Goal: Check status: Check status

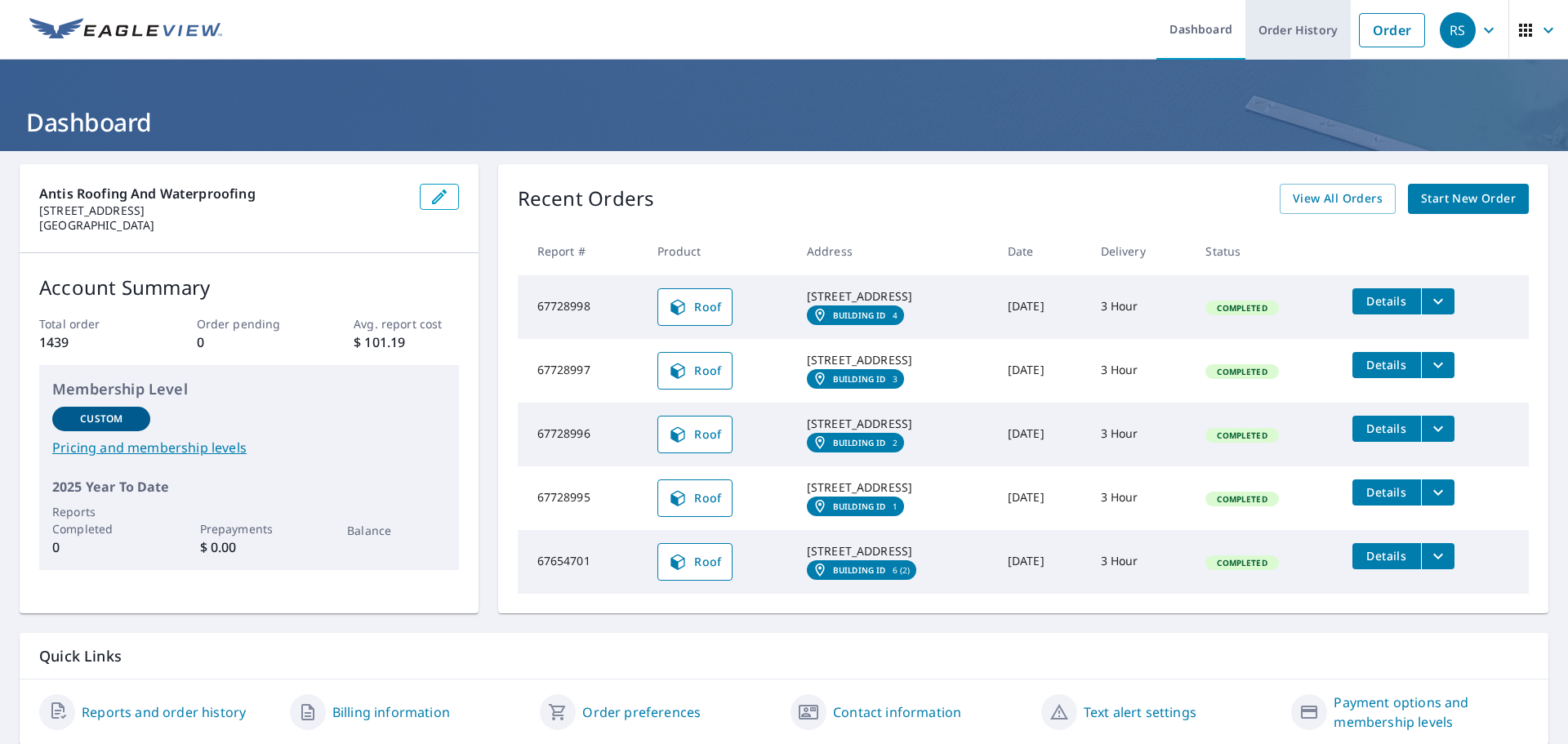
click at [1282, 31] on link "Order History" at bounding box center [1298, 29] width 106 height 60
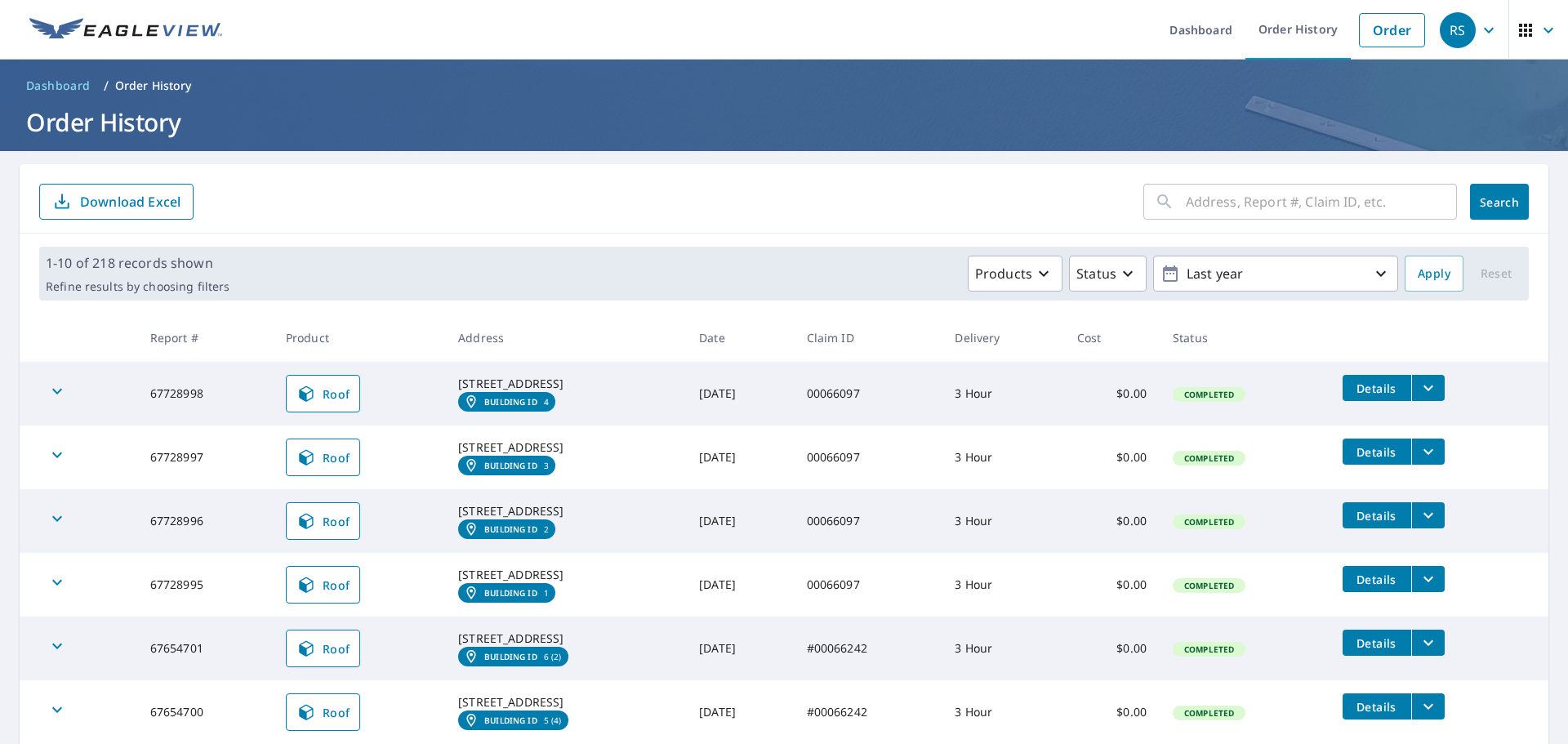
click at [1193, 199] on input "text" at bounding box center [1321, 201] width 271 height 45
type input "8540 century"
click at [1498, 197] on span "Search" at bounding box center [1499, 202] width 33 height 15
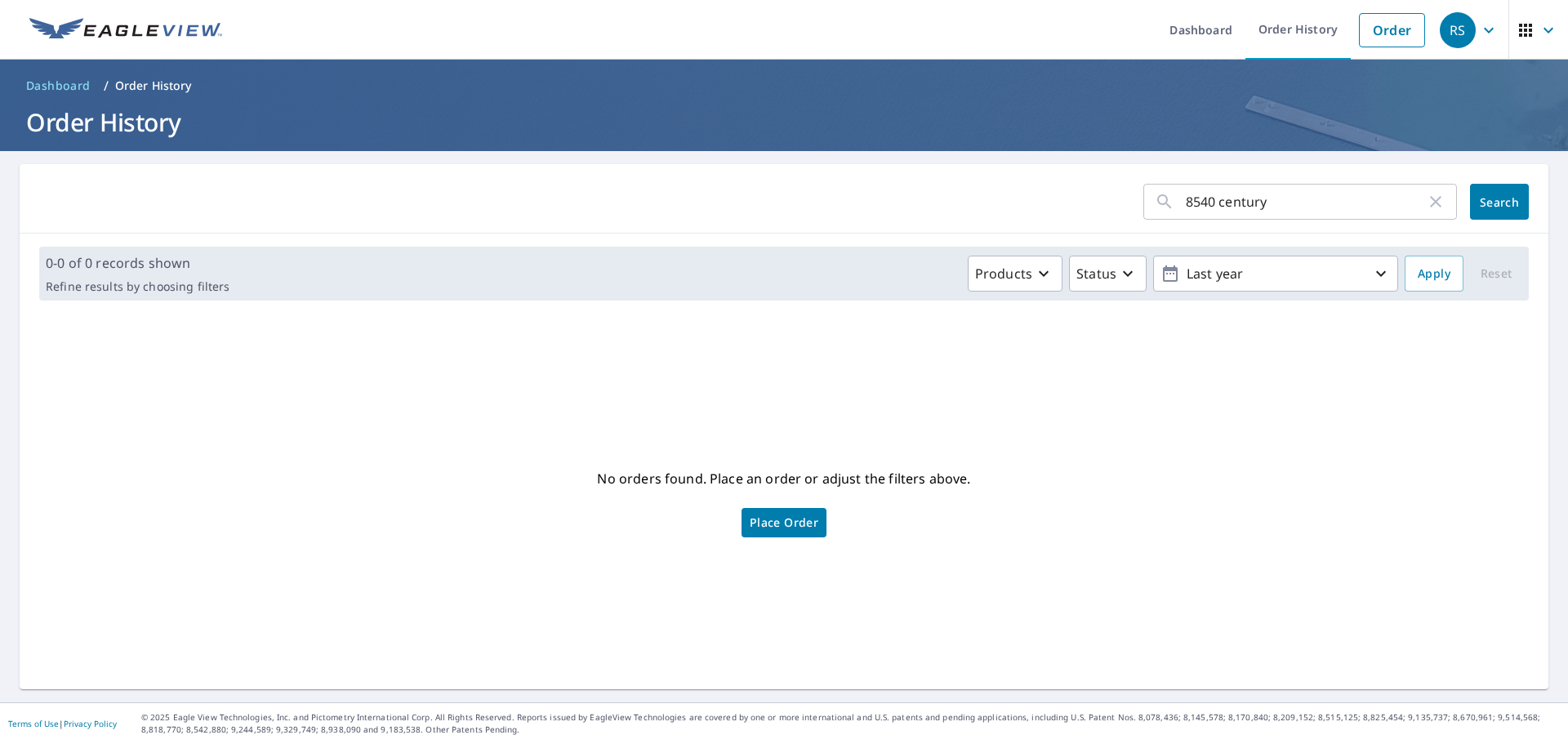
click at [1269, 192] on input "8540 century" at bounding box center [1306, 201] width 240 height 45
click at [1426, 200] on icon "button" at bounding box center [1436, 202] width 20 height 20
click at [1208, 27] on link "Dashboard" at bounding box center [1200, 29] width 89 height 60
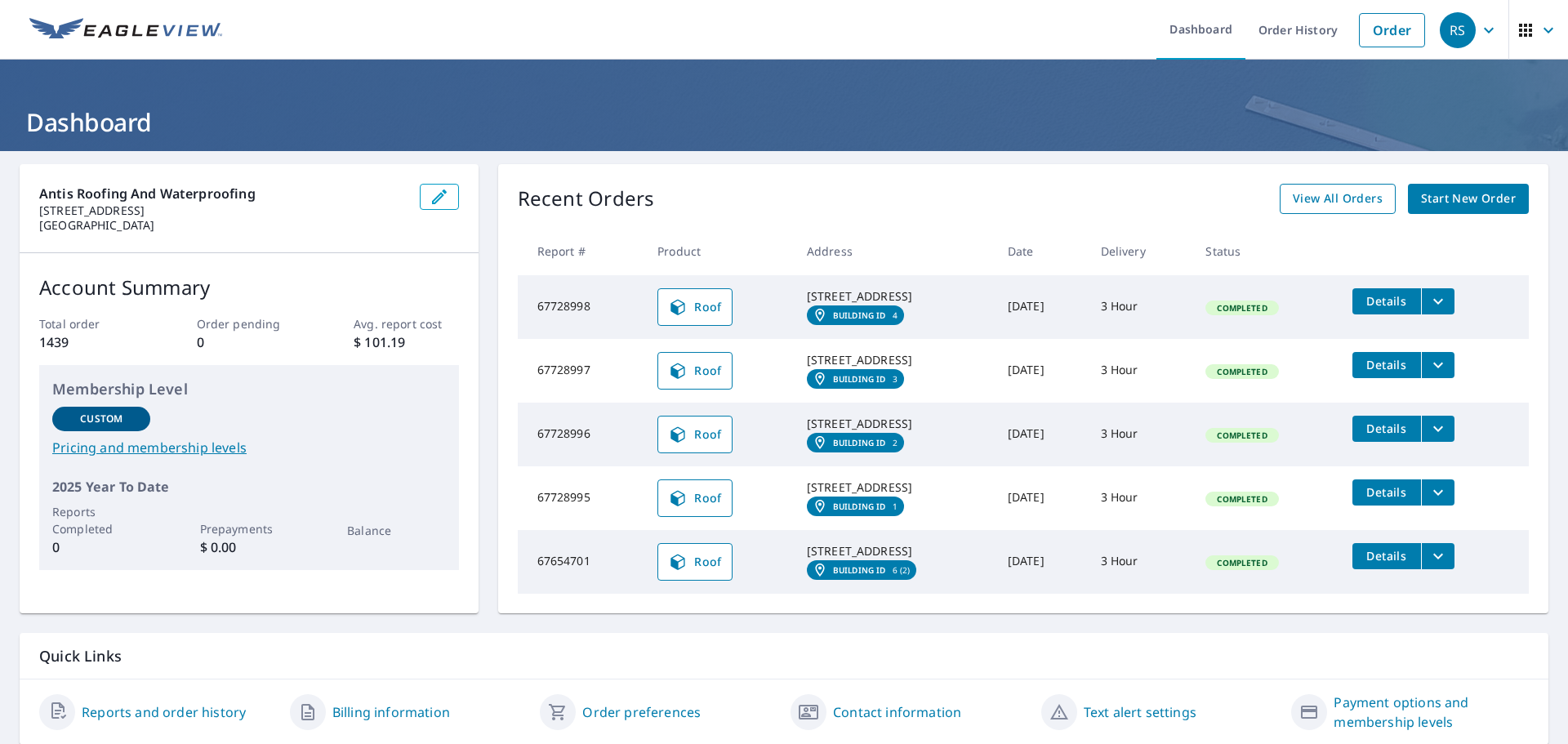
click at [1294, 203] on span "View All Orders" at bounding box center [1337, 198] width 90 height 20
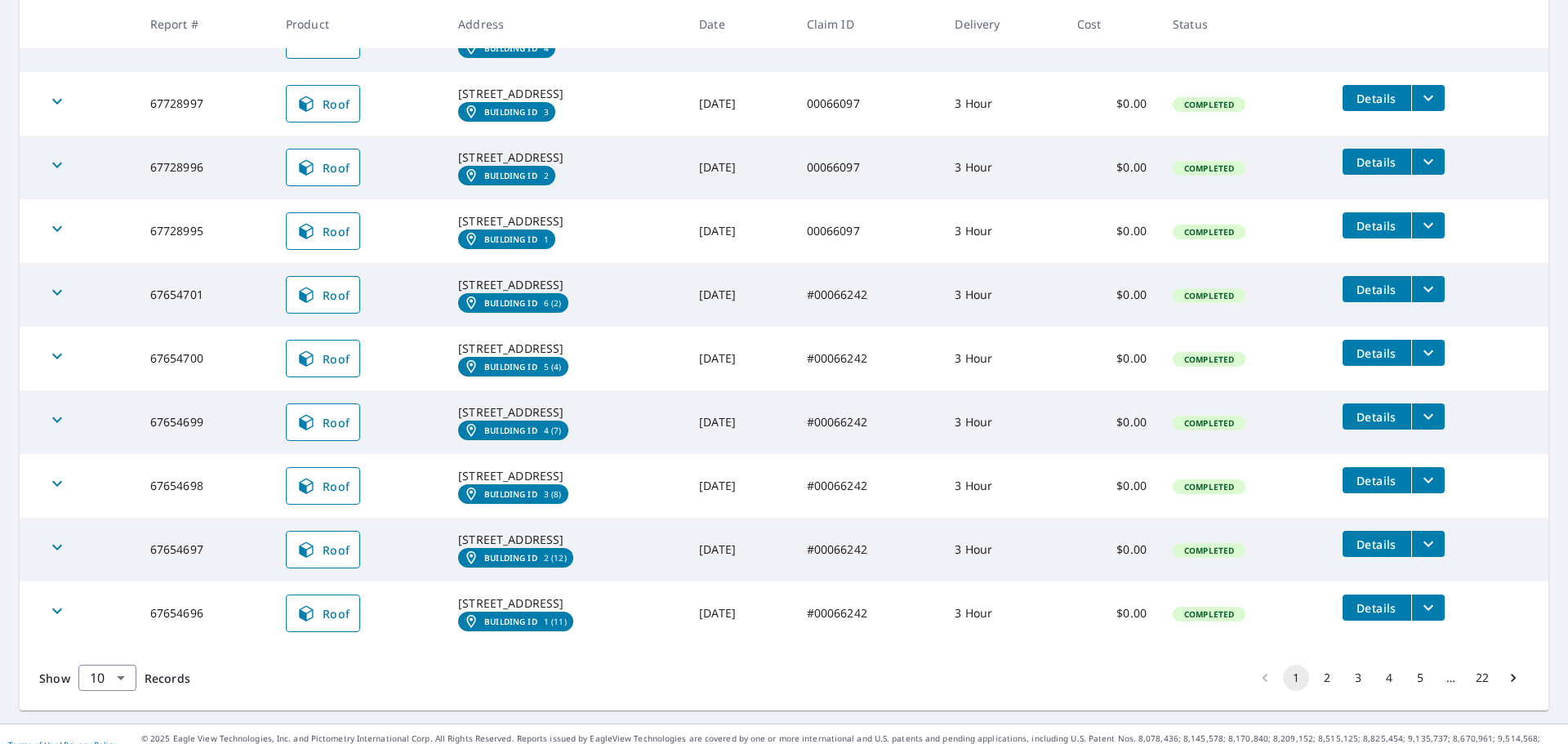
scroll to position [522, 0]
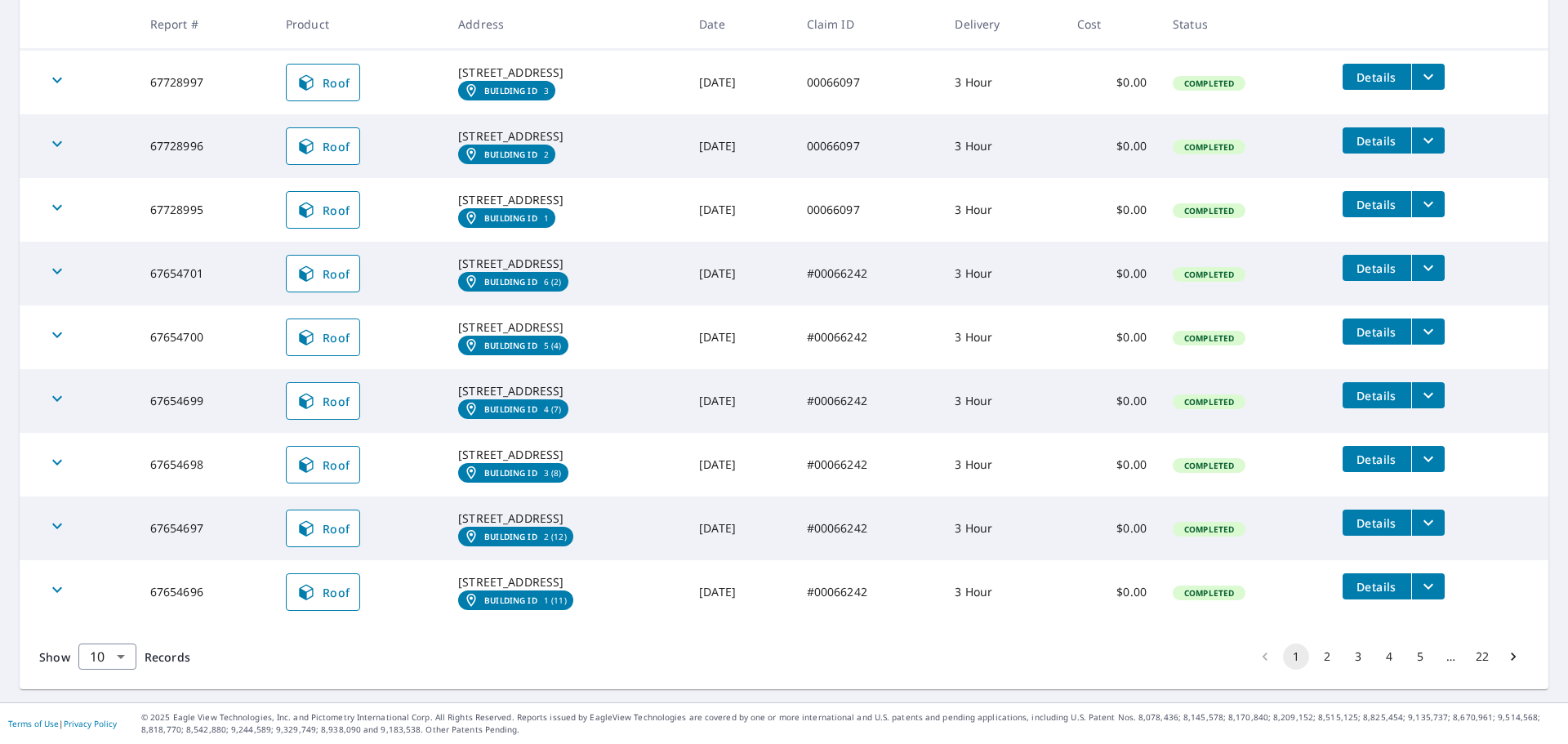
click at [1314, 658] on button "2" at bounding box center [1326, 656] width 26 height 26
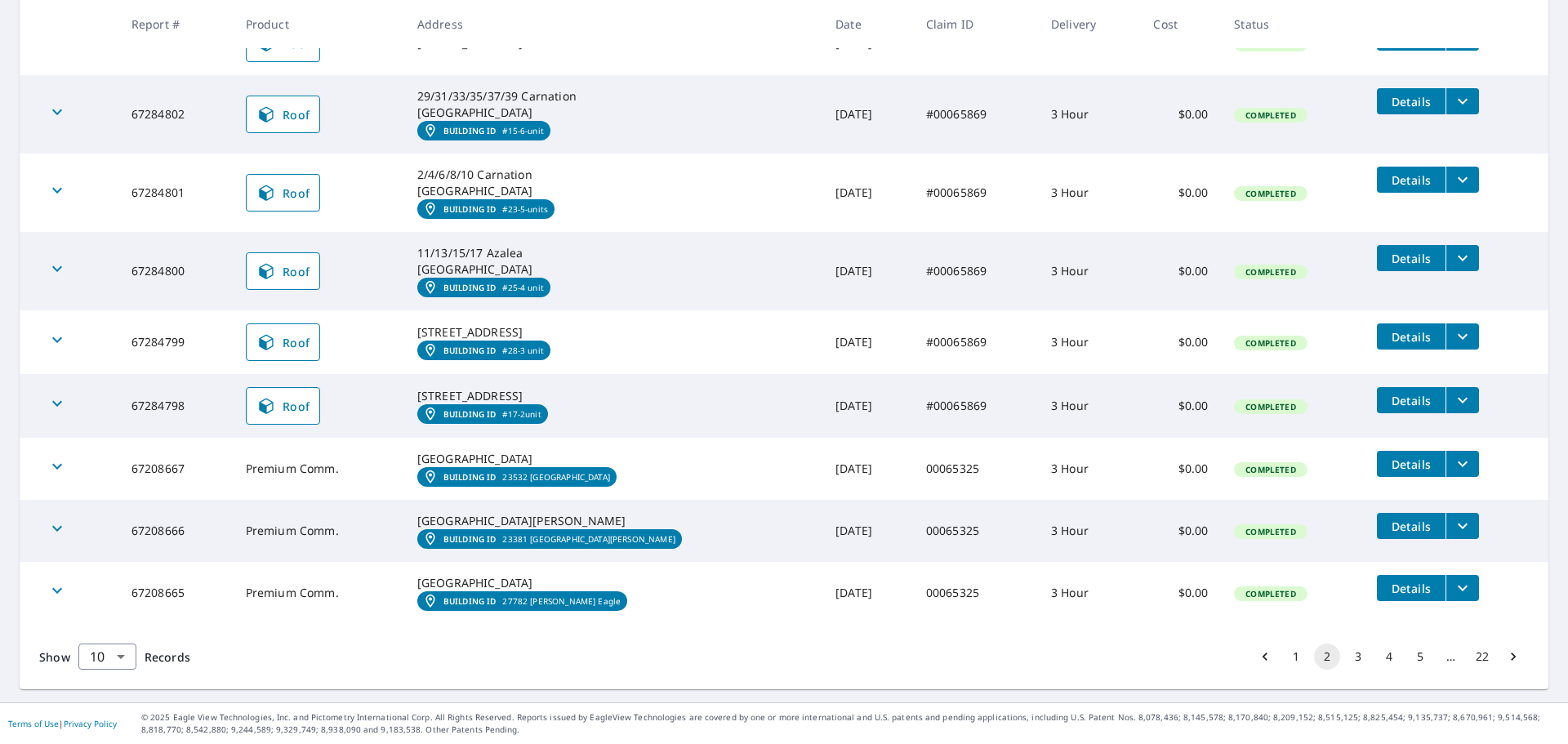
scroll to position [505, 0]
click at [1350, 662] on button "3" at bounding box center [1357, 656] width 26 height 26
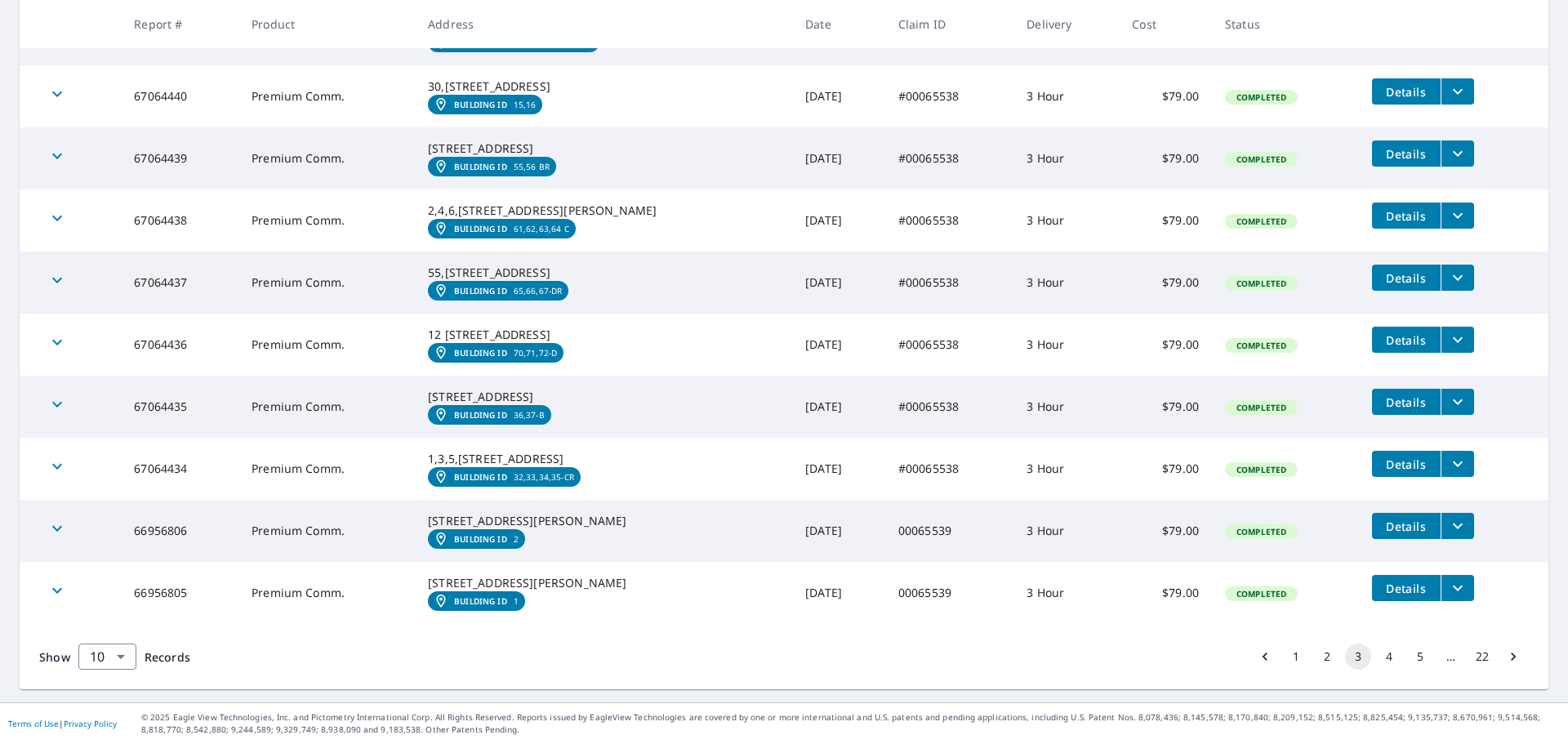
scroll to position [522, 0]
click at [1376, 660] on button "4" at bounding box center [1389, 656] width 26 height 26
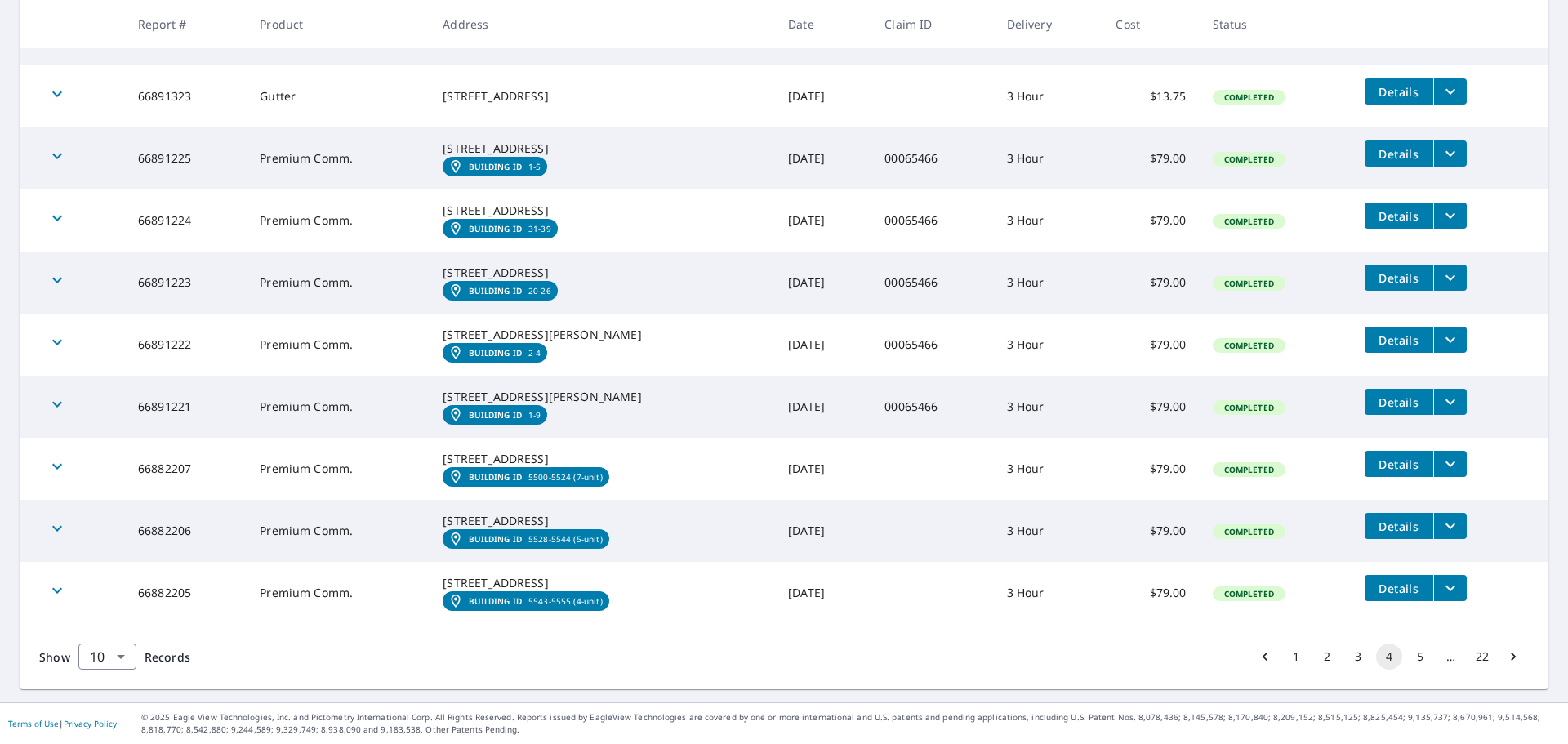
scroll to position [490, 0]
click at [1407, 655] on button "5" at bounding box center [1420, 656] width 26 height 26
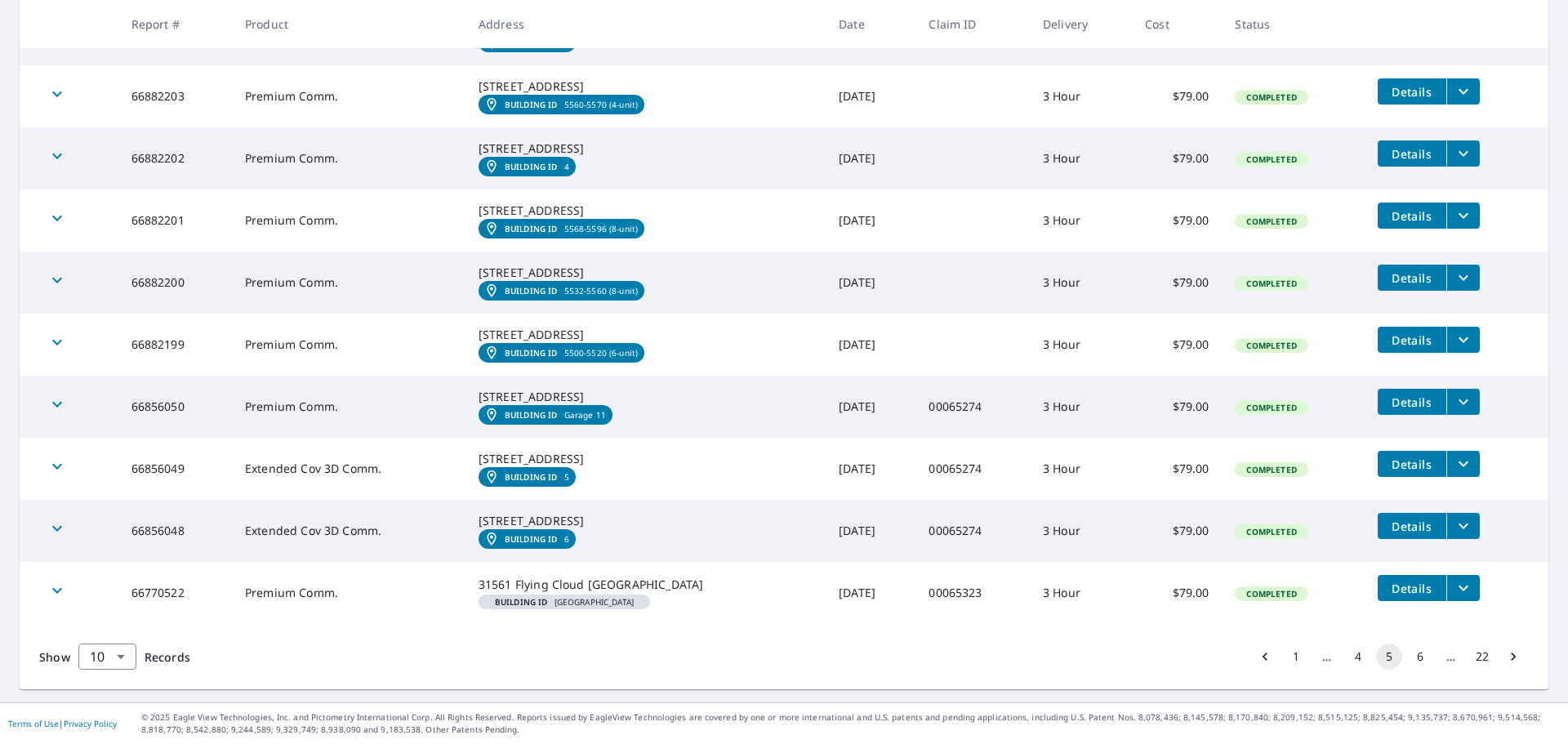
scroll to position [520, 0]
click at [1409, 656] on button "6" at bounding box center [1420, 656] width 26 height 26
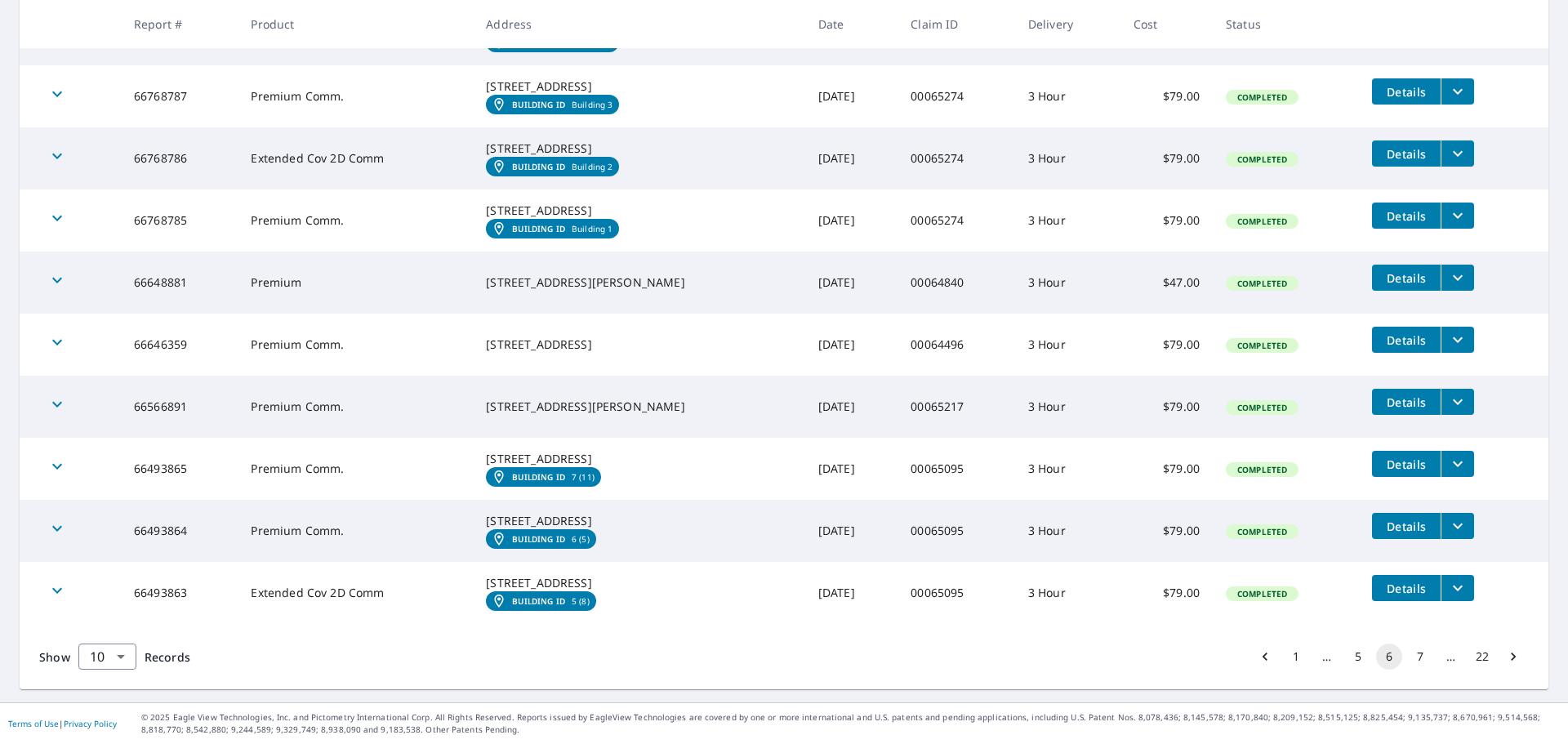
scroll to position [473, 0]
click at [1409, 655] on button "7" at bounding box center [1420, 656] width 26 height 26
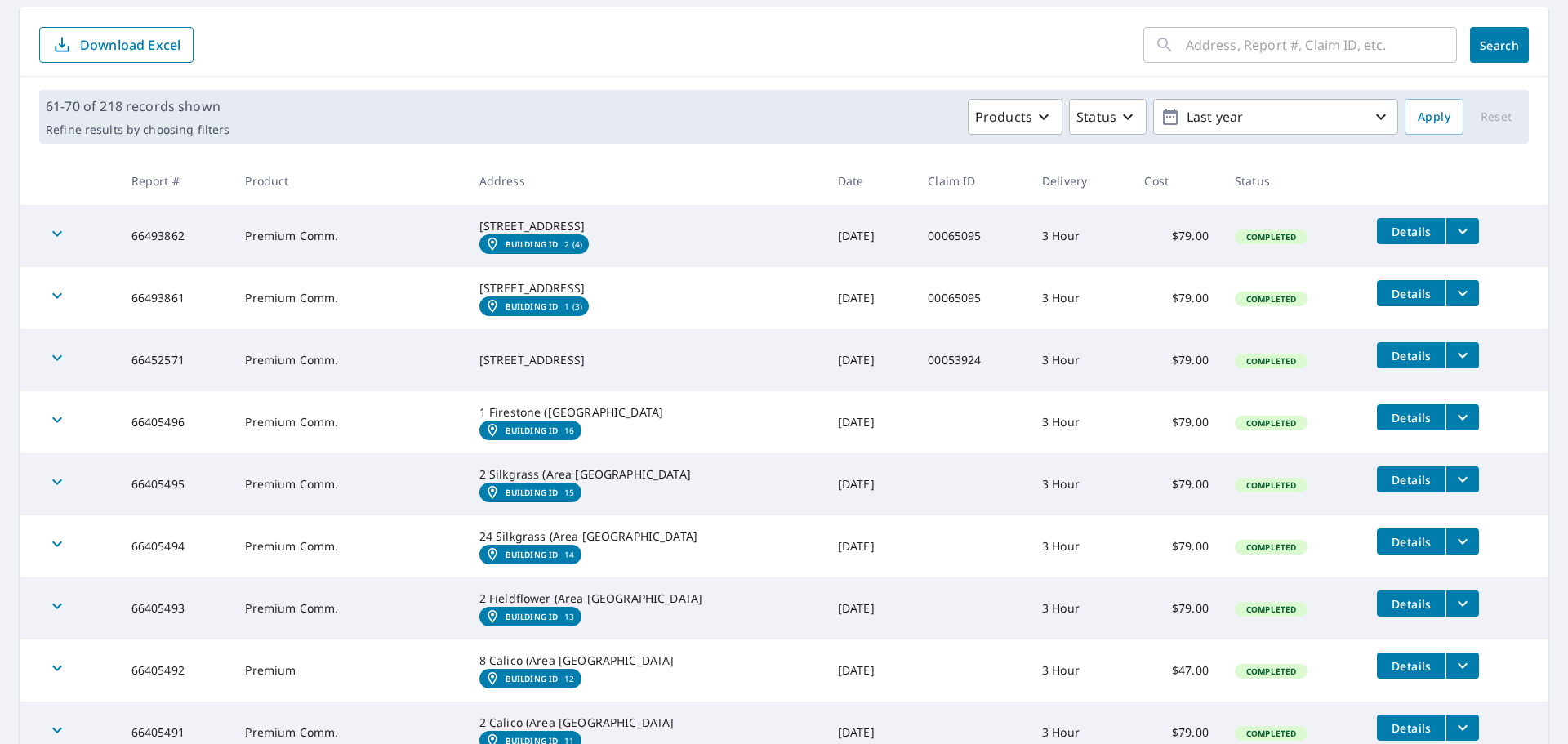
scroll to position [162, 0]
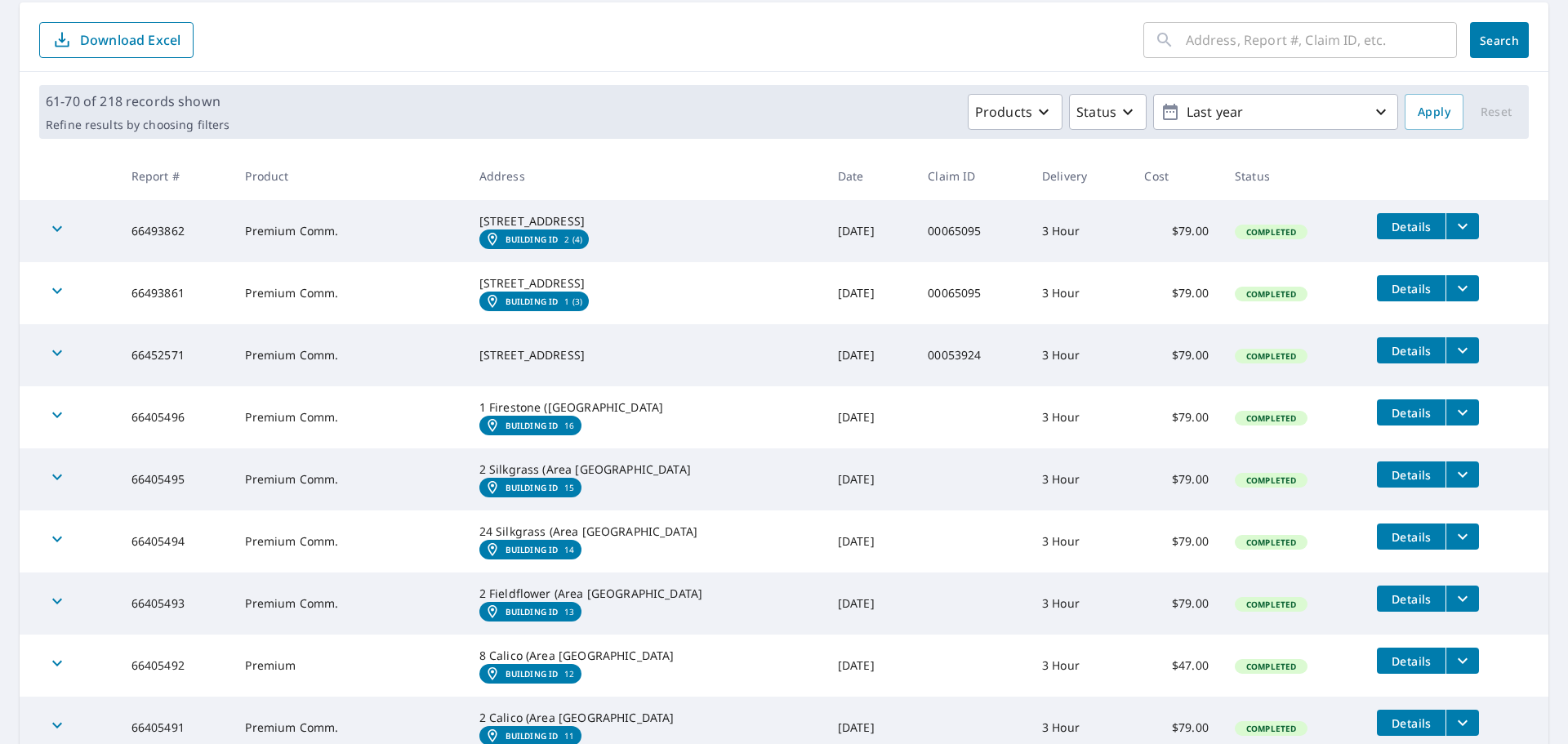
click at [1458, 354] on icon "filesDropdownBtn-66452571" at bounding box center [1462, 351] width 10 height 5
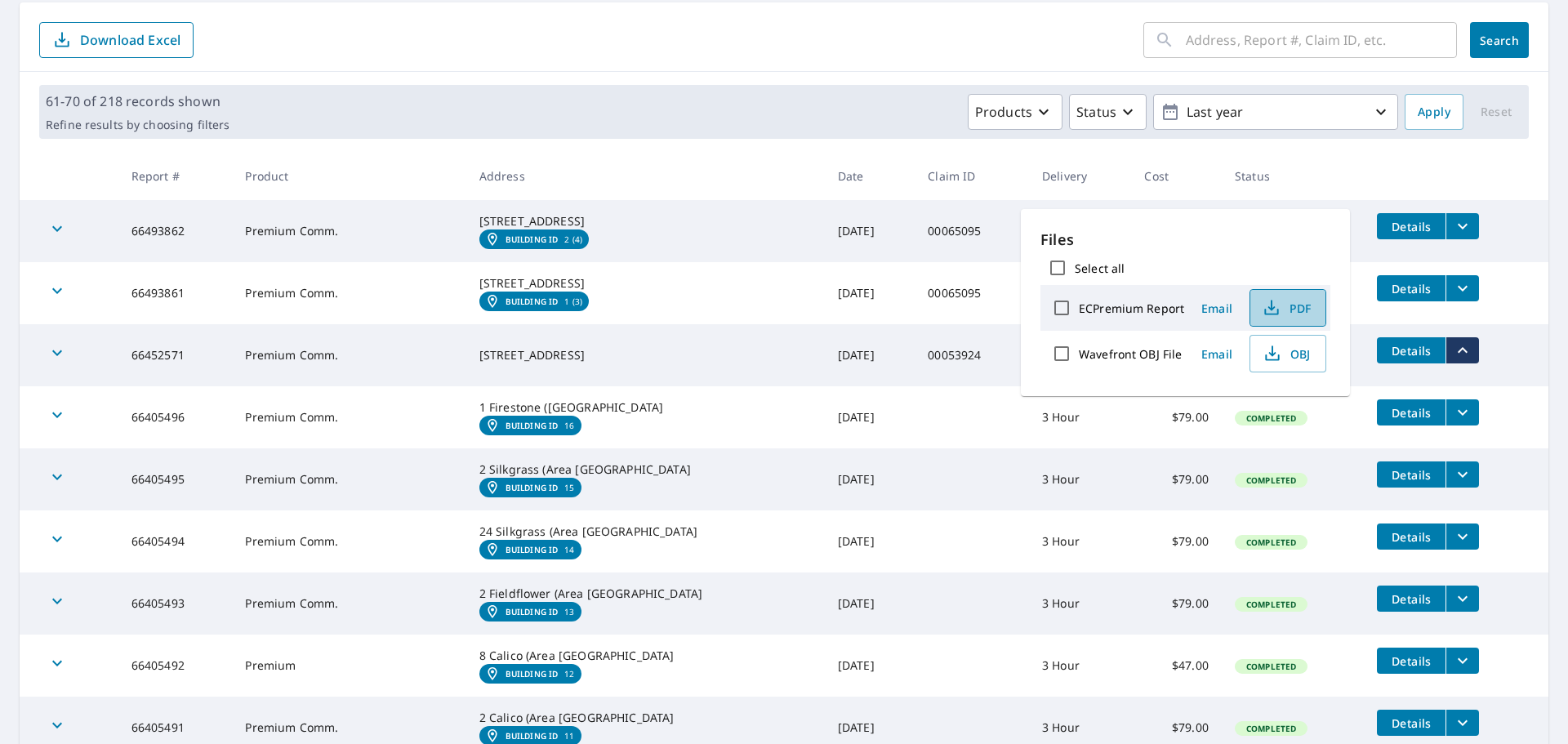
click at [1295, 308] on span "PDF" at bounding box center [1285, 308] width 52 height 20
click at [907, 36] on form "​ Search Download Excel" at bounding box center [784, 40] width 1489 height 36
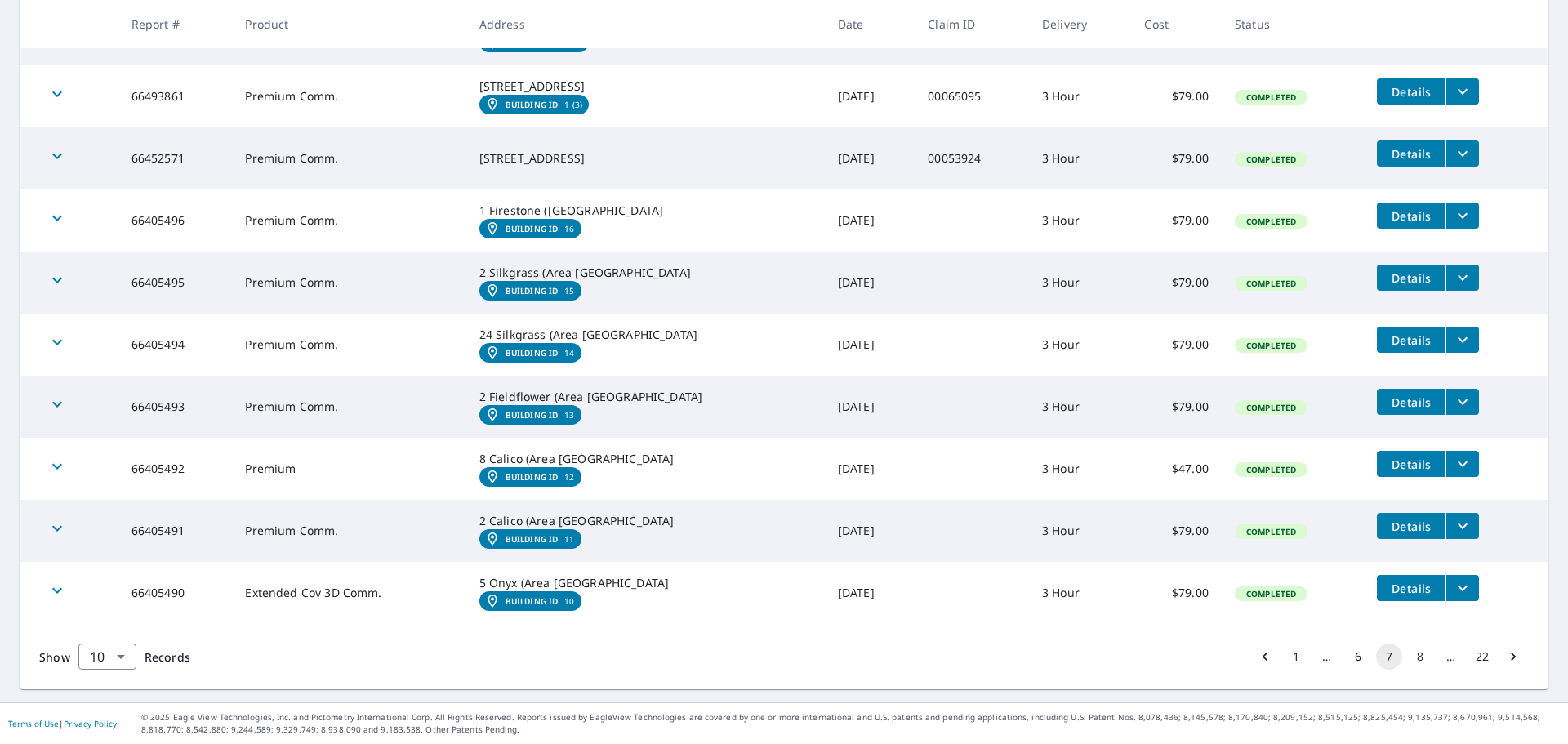
scroll to position [506, 0]
click at [1409, 652] on button "8" at bounding box center [1420, 656] width 26 height 26
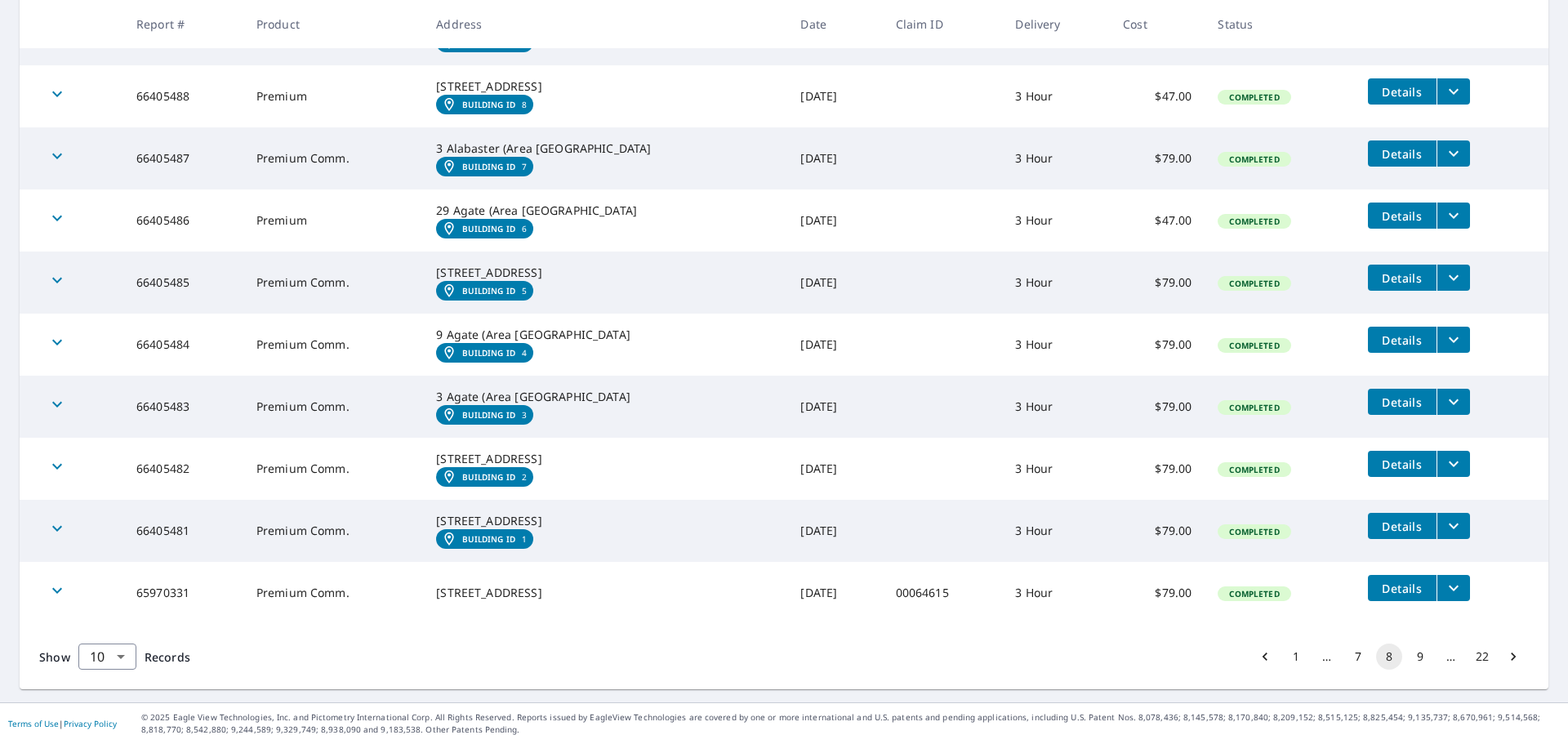
scroll to position [506, 0]
click at [1407, 653] on button "9" at bounding box center [1420, 656] width 26 height 26
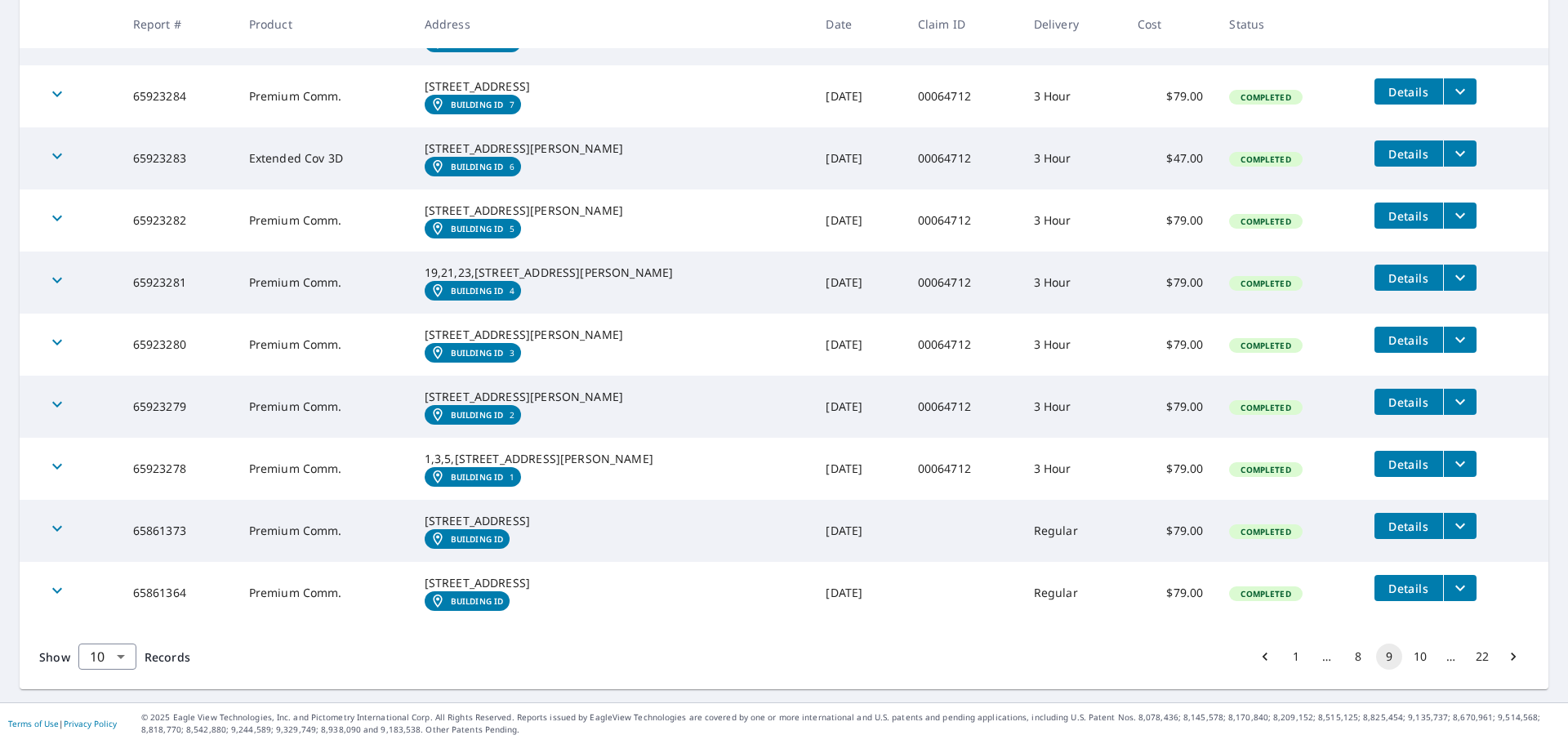
scroll to position [522, 0]
click at [1413, 661] on button "10" at bounding box center [1420, 656] width 26 height 26
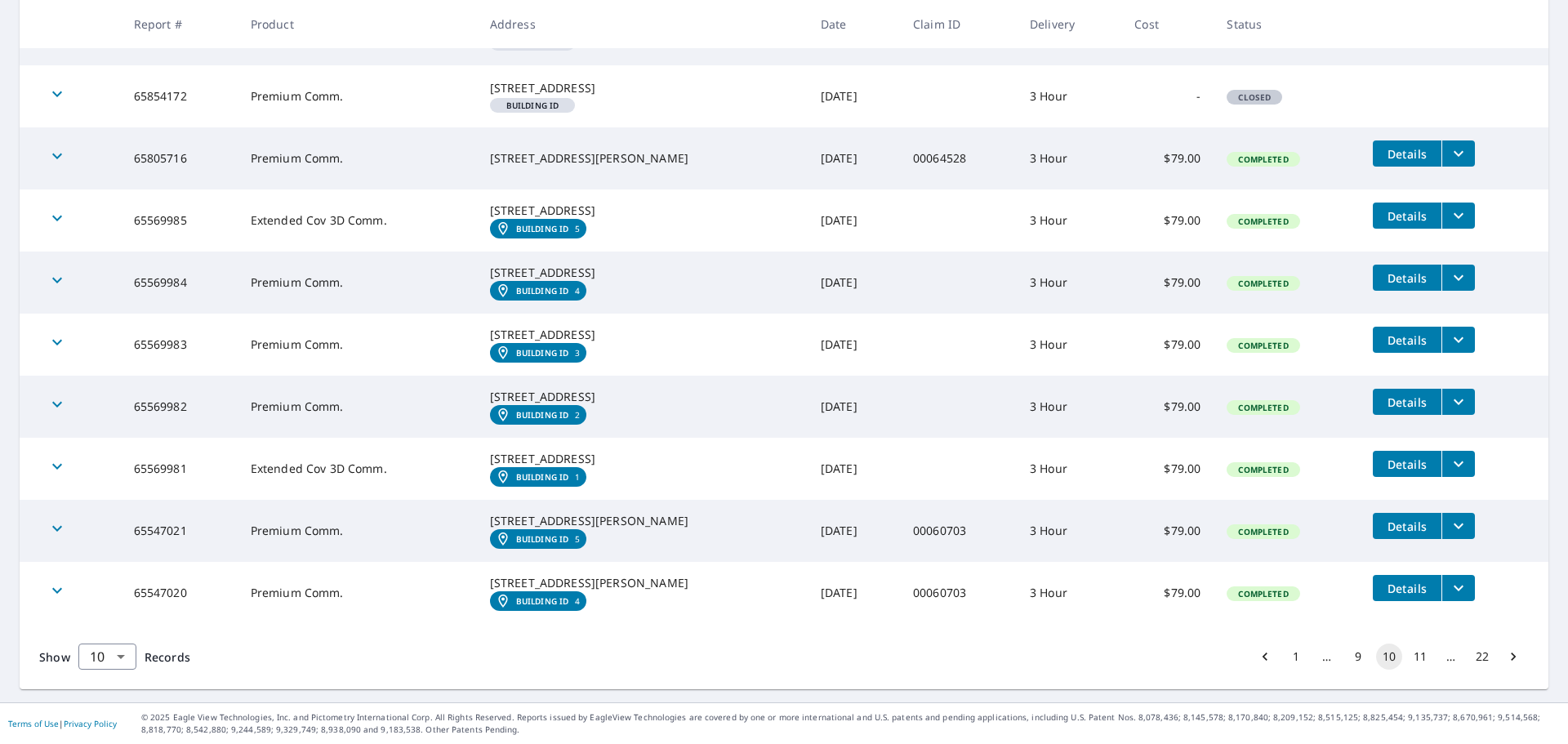
scroll to position [500, 0]
click at [1408, 660] on button "11" at bounding box center [1420, 656] width 26 height 26
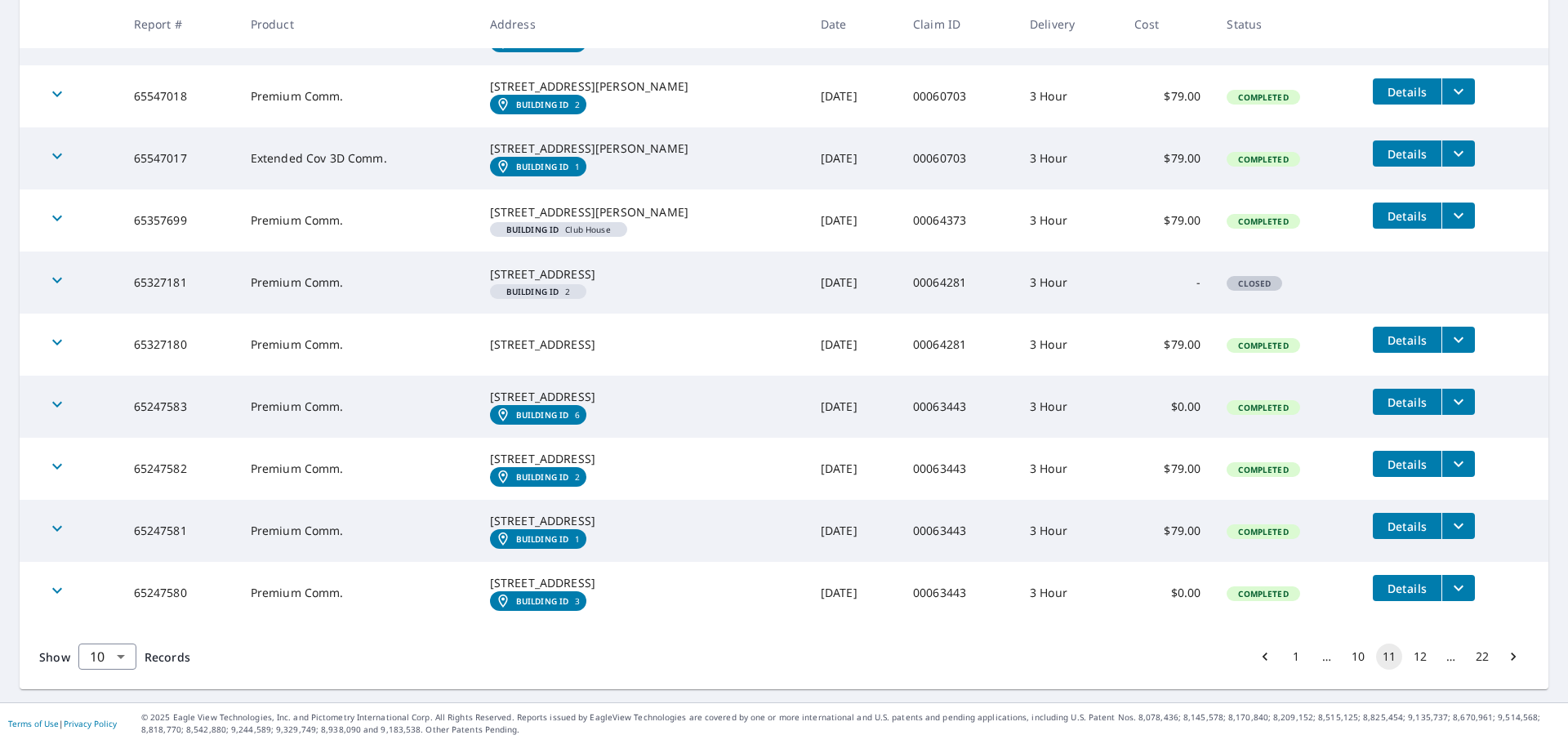
scroll to position [500, 0]
click at [1413, 662] on button "12" at bounding box center [1420, 656] width 26 height 26
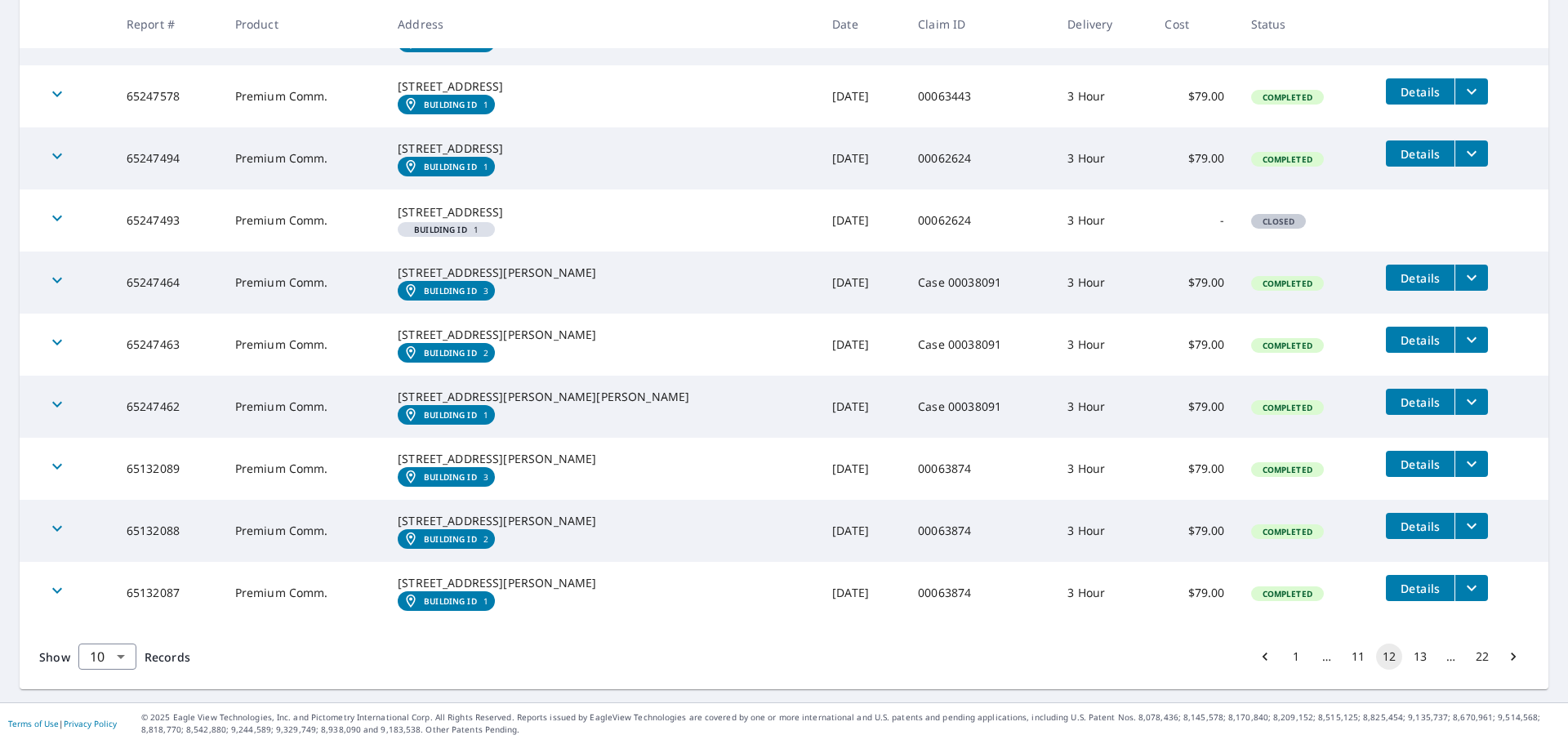
scroll to position [520, 0]
click at [1407, 657] on button "13" at bounding box center [1420, 656] width 26 height 26
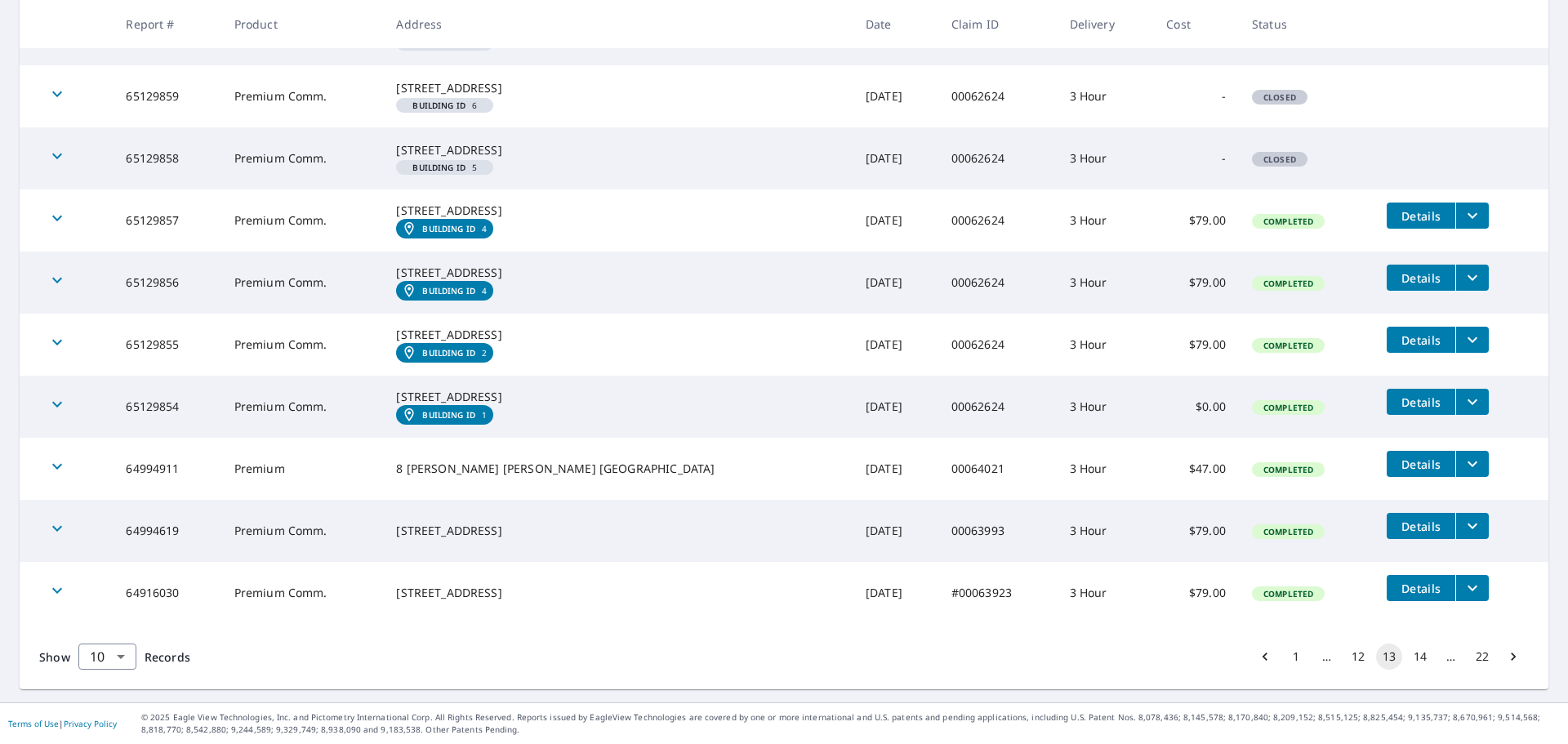
scroll to position [464, 0]
click at [1407, 657] on button "14" at bounding box center [1420, 656] width 26 height 26
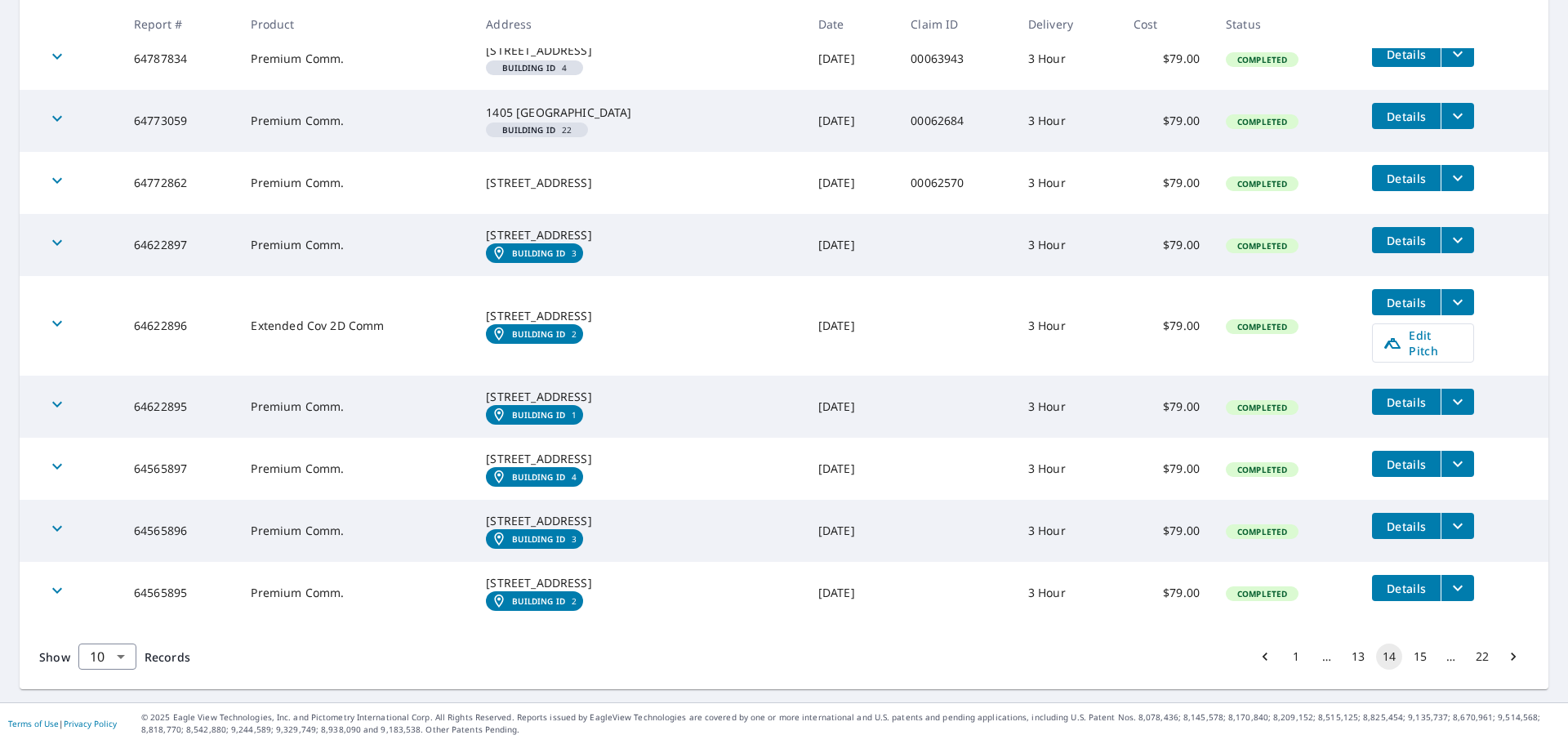
scroll to position [493, 0]
click at [1407, 660] on button "15" at bounding box center [1420, 656] width 26 height 26
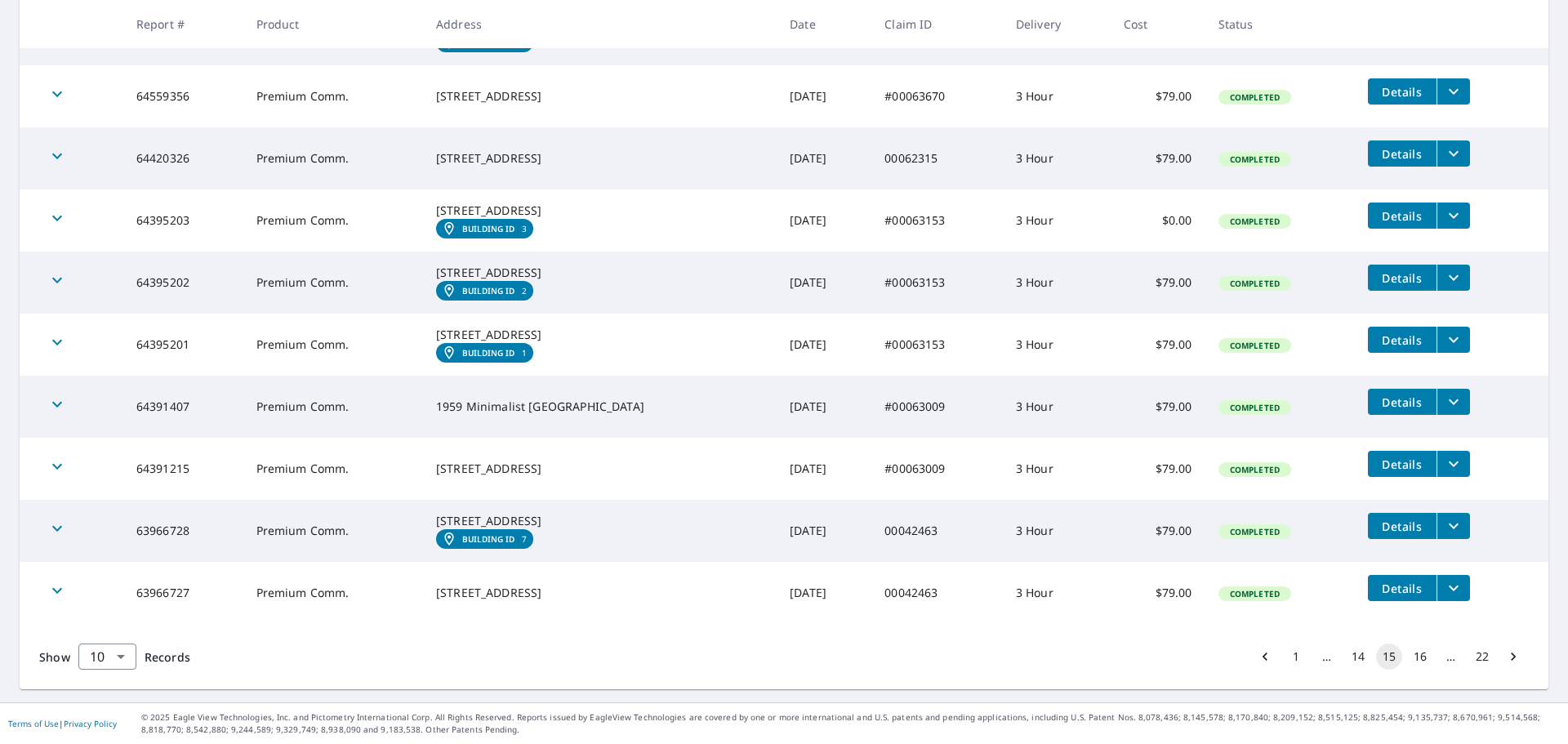
scroll to position [440, 0]
click at [1417, 656] on button "16" at bounding box center [1420, 656] width 26 height 26
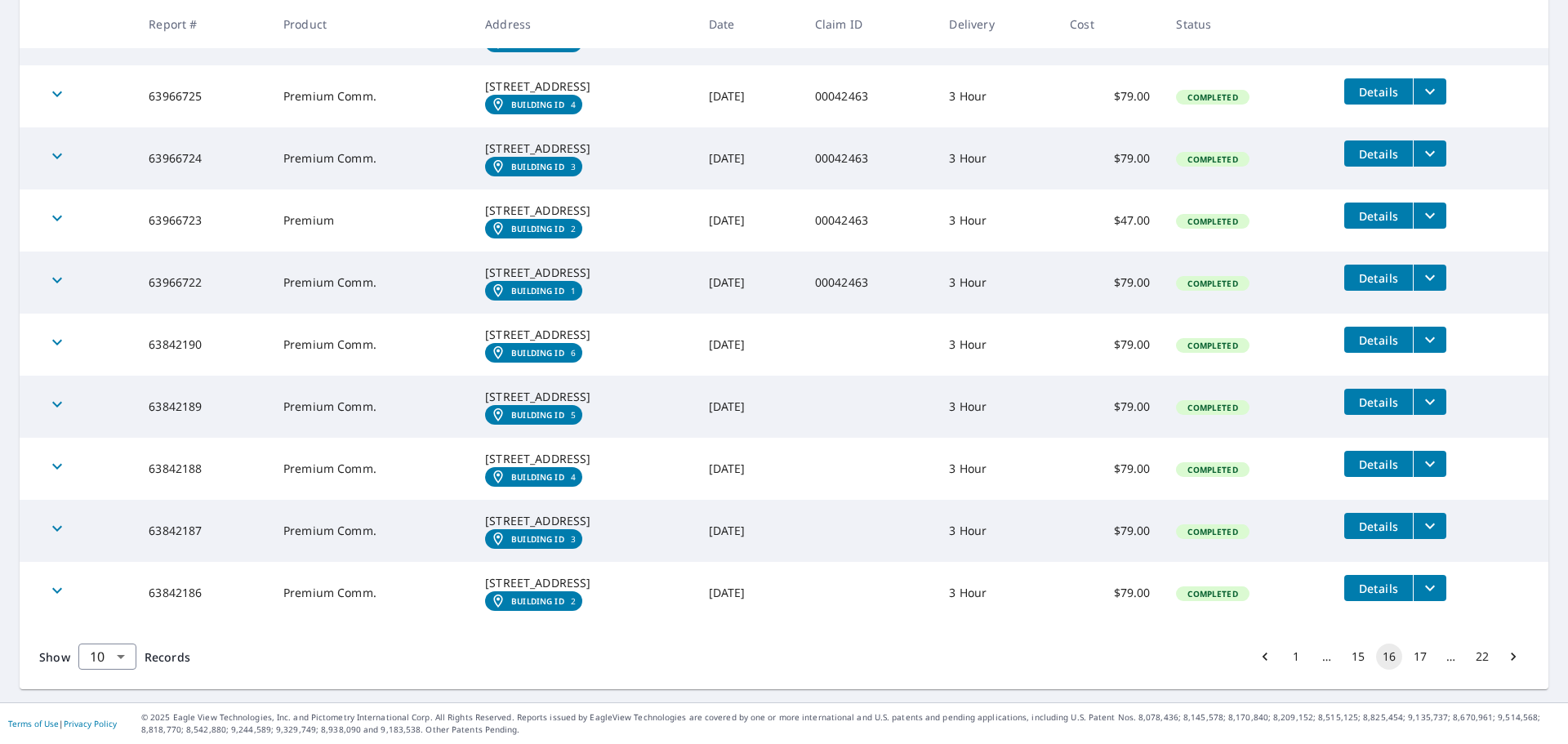
scroll to position [522, 0]
click at [1407, 660] on button "17" at bounding box center [1420, 656] width 26 height 26
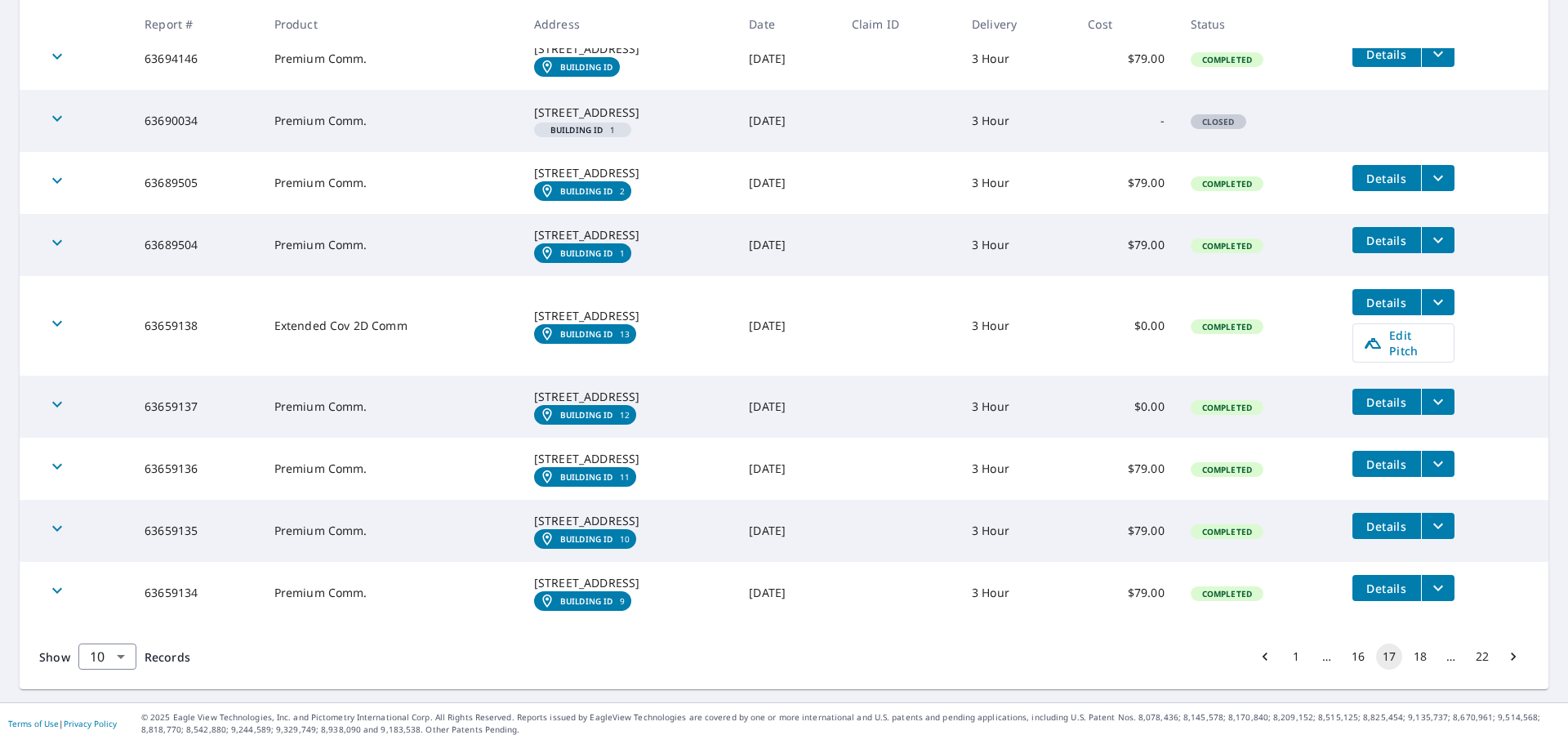
scroll to position [530, 0]
click at [1407, 660] on button "18" at bounding box center [1420, 656] width 26 height 26
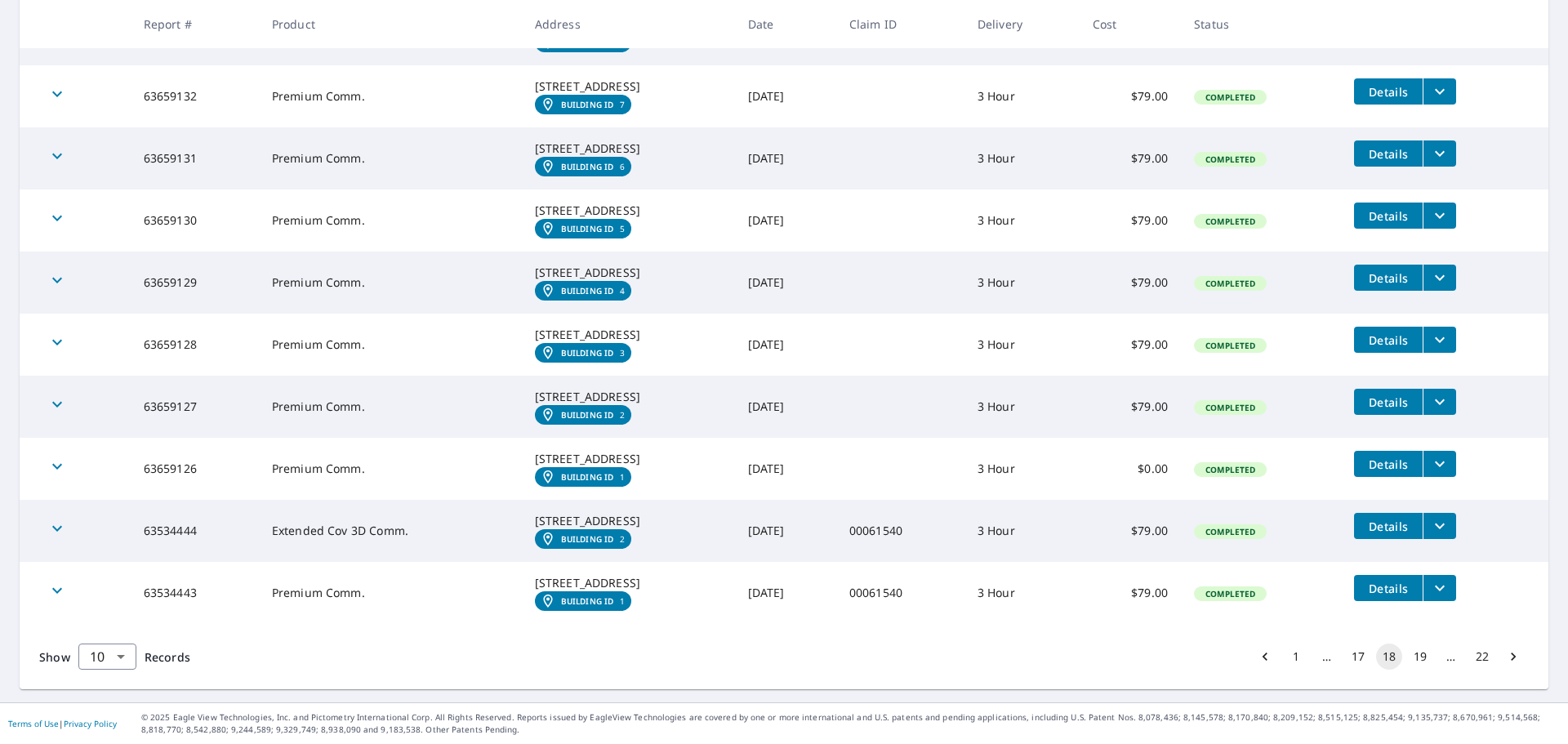
scroll to position [522, 0]
click at [1407, 661] on button "19" at bounding box center [1420, 656] width 26 height 26
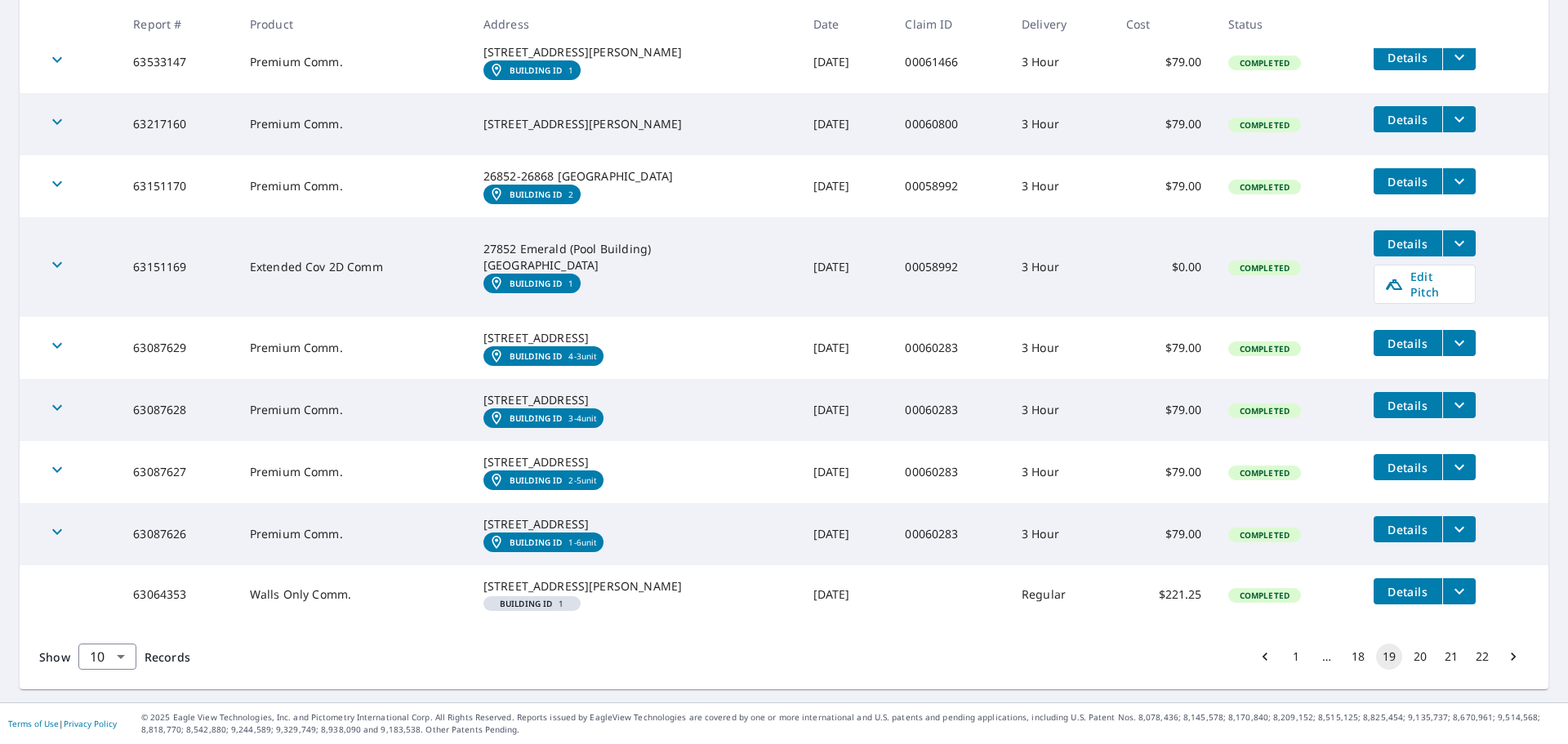
scroll to position [513, 0]
click at [1407, 658] on button "20" at bounding box center [1420, 656] width 26 height 26
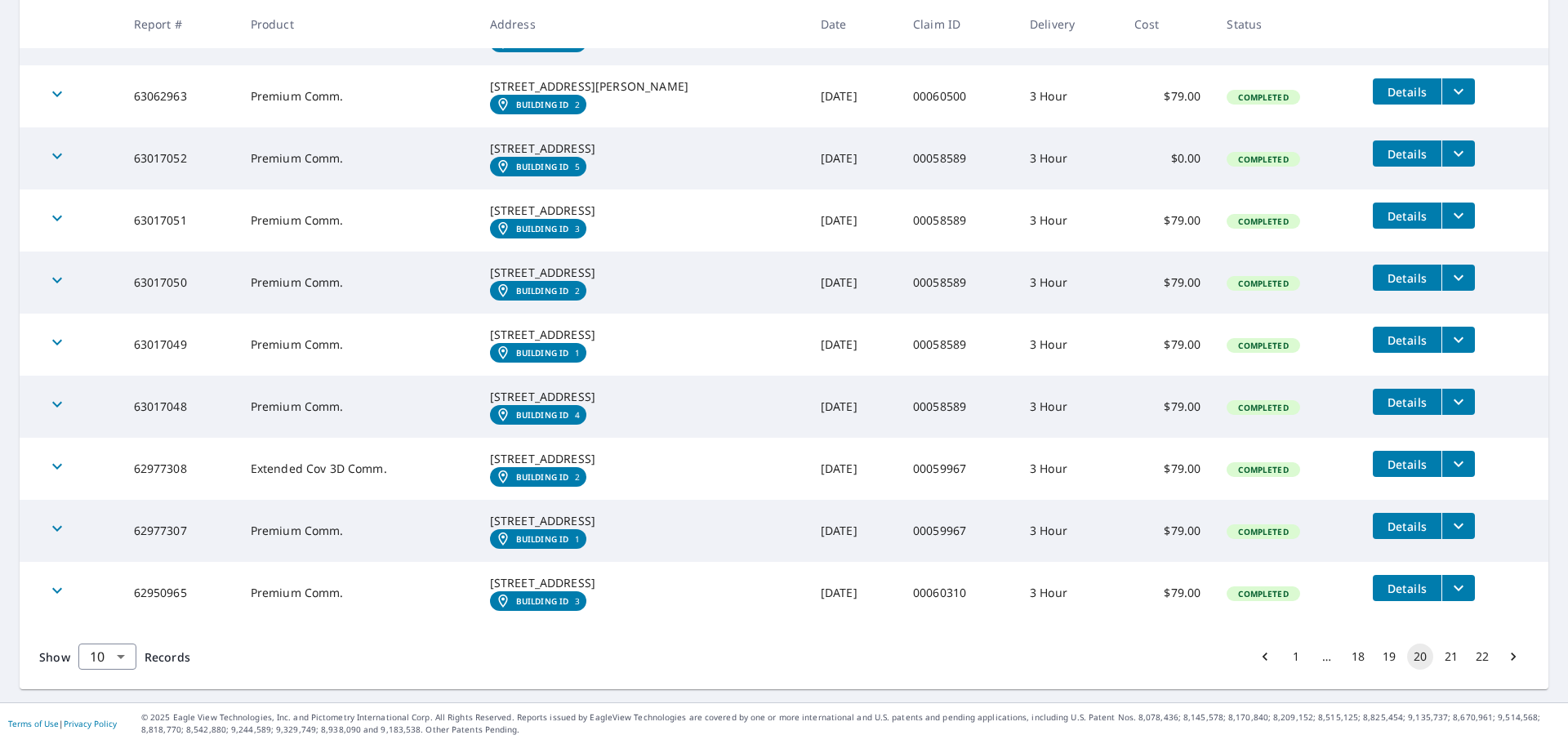
scroll to position [522, 0]
click at [1438, 652] on button "21" at bounding box center [1451, 656] width 26 height 26
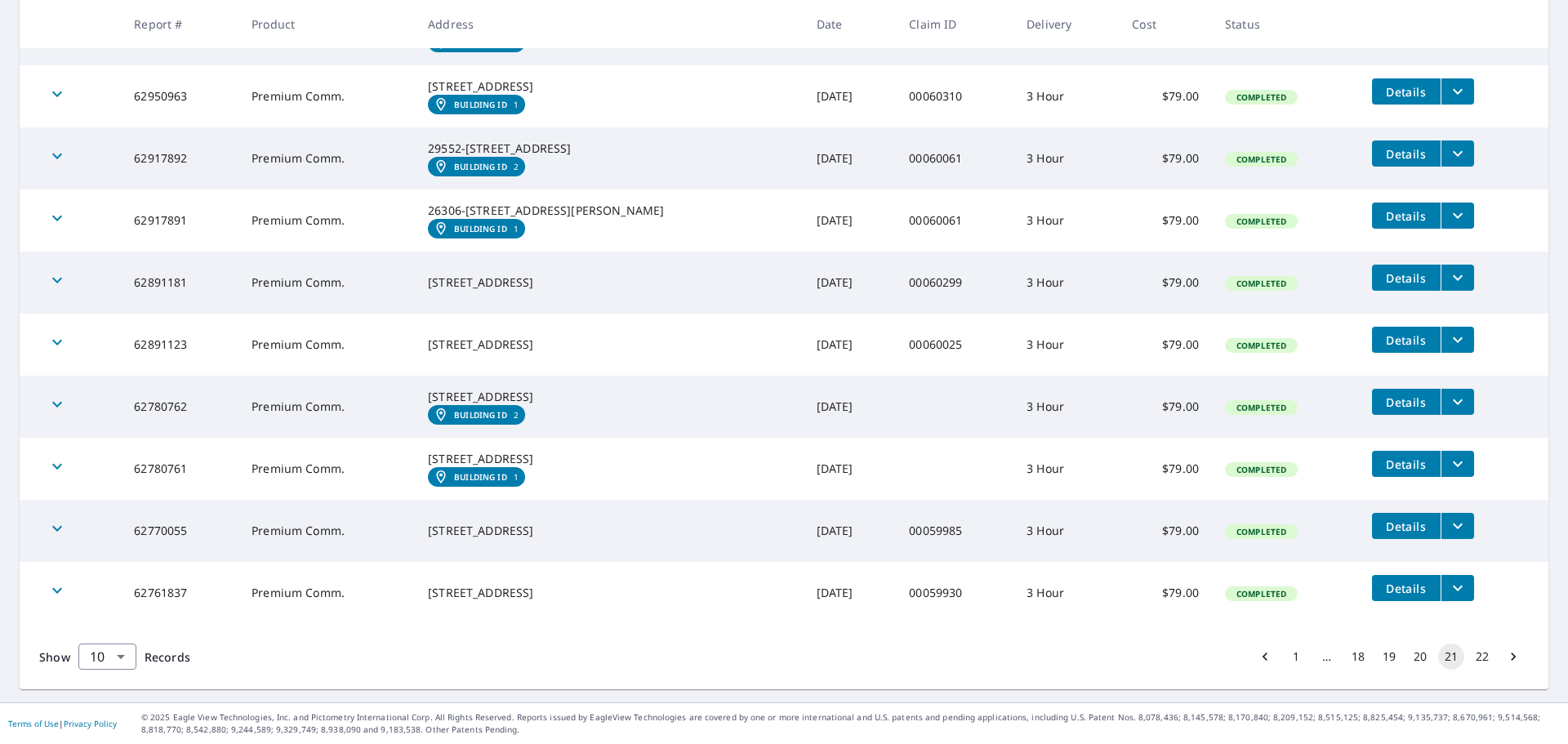
scroll to position [457, 0]
click at [1469, 661] on button "22" at bounding box center [1482, 656] width 26 height 26
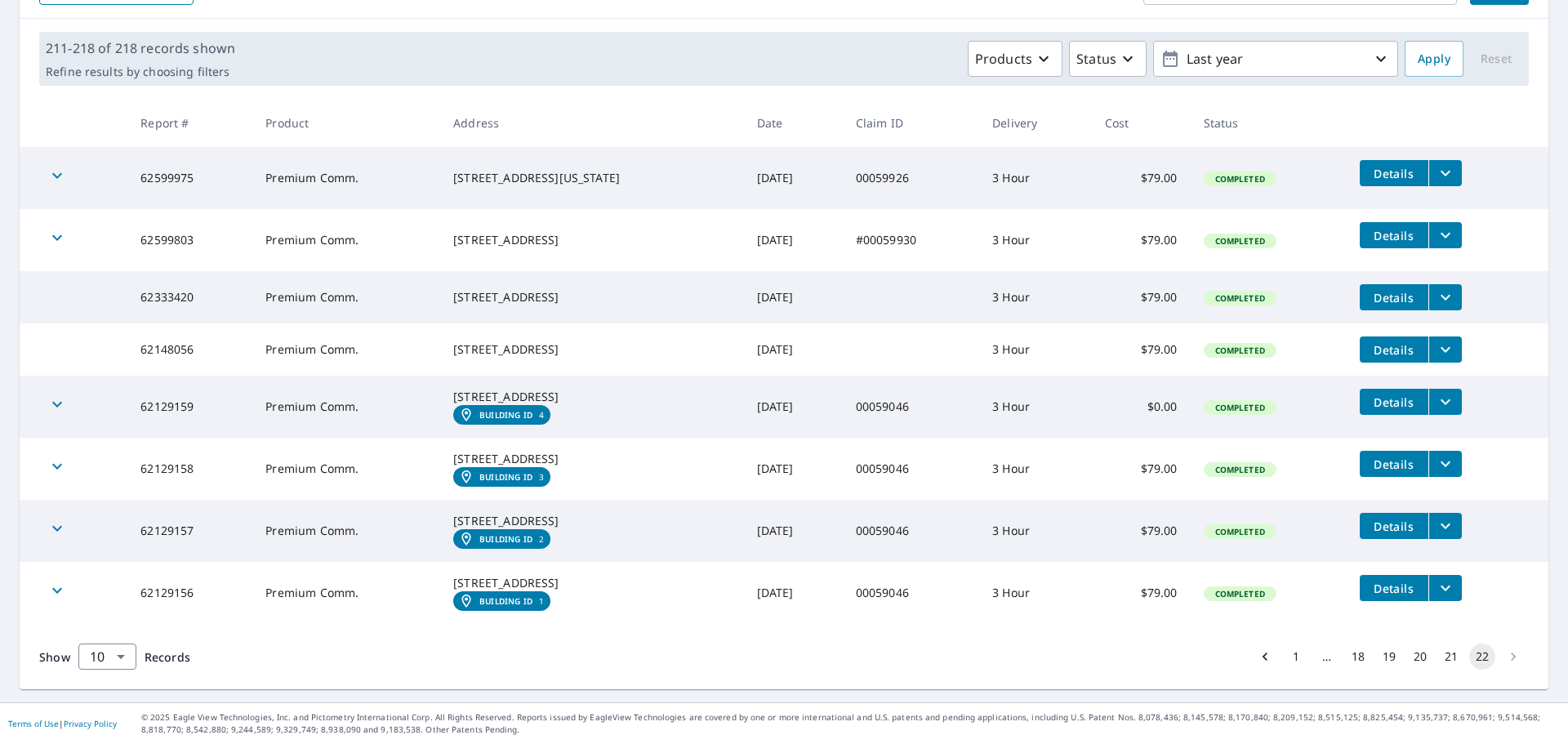
scroll to position [293, 0]
click at [1500, 659] on li "pagination navigation" at bounding box center [1513, 656] width 31 height 26
click at [1503, 654] on li "pagination navigation" at bounding box center [1513, 656] width 31 height 26
click at [1501, 654] on li "pagination navigation" at bounding box center [1513, 656] width 31 height 26
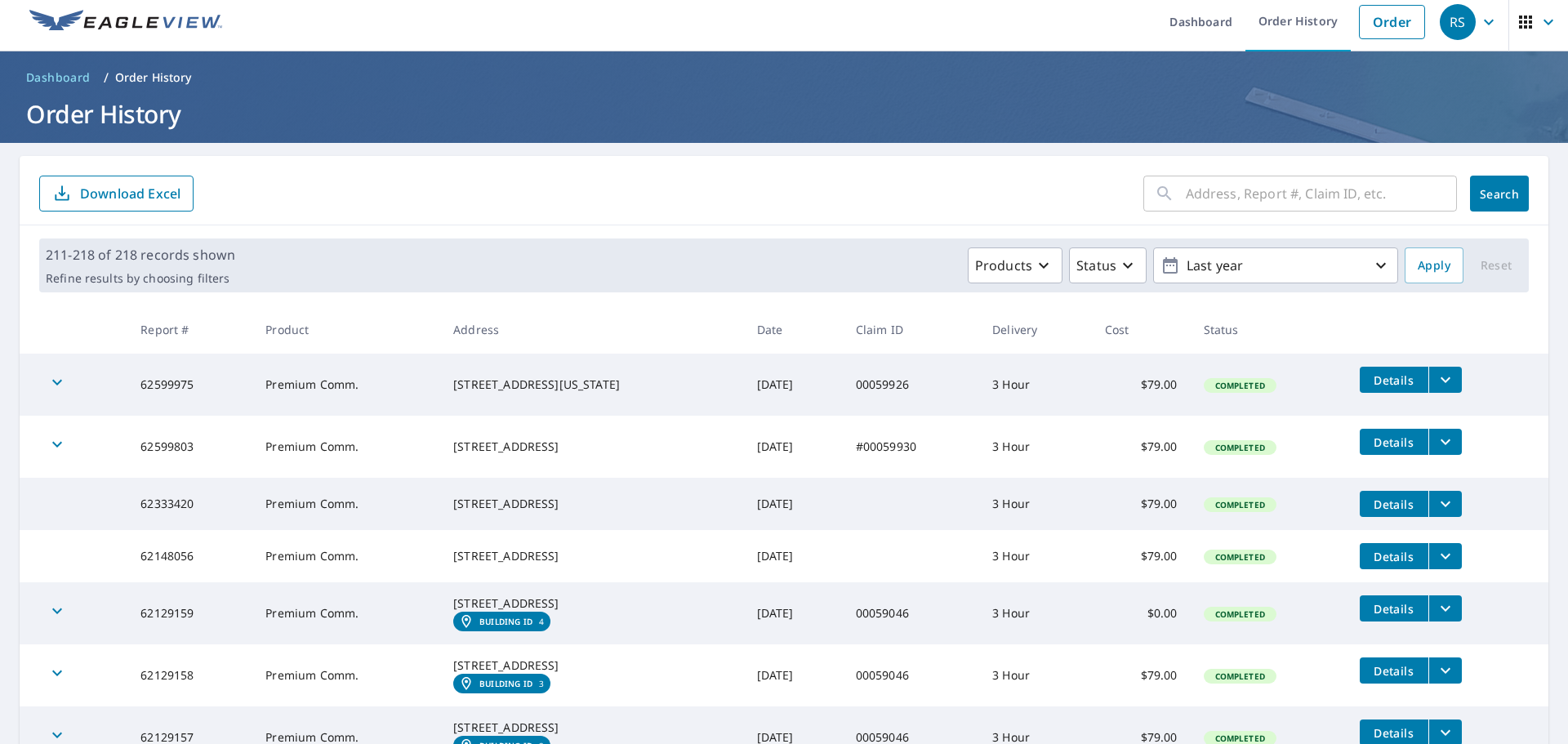
scroll to position [0, 0]
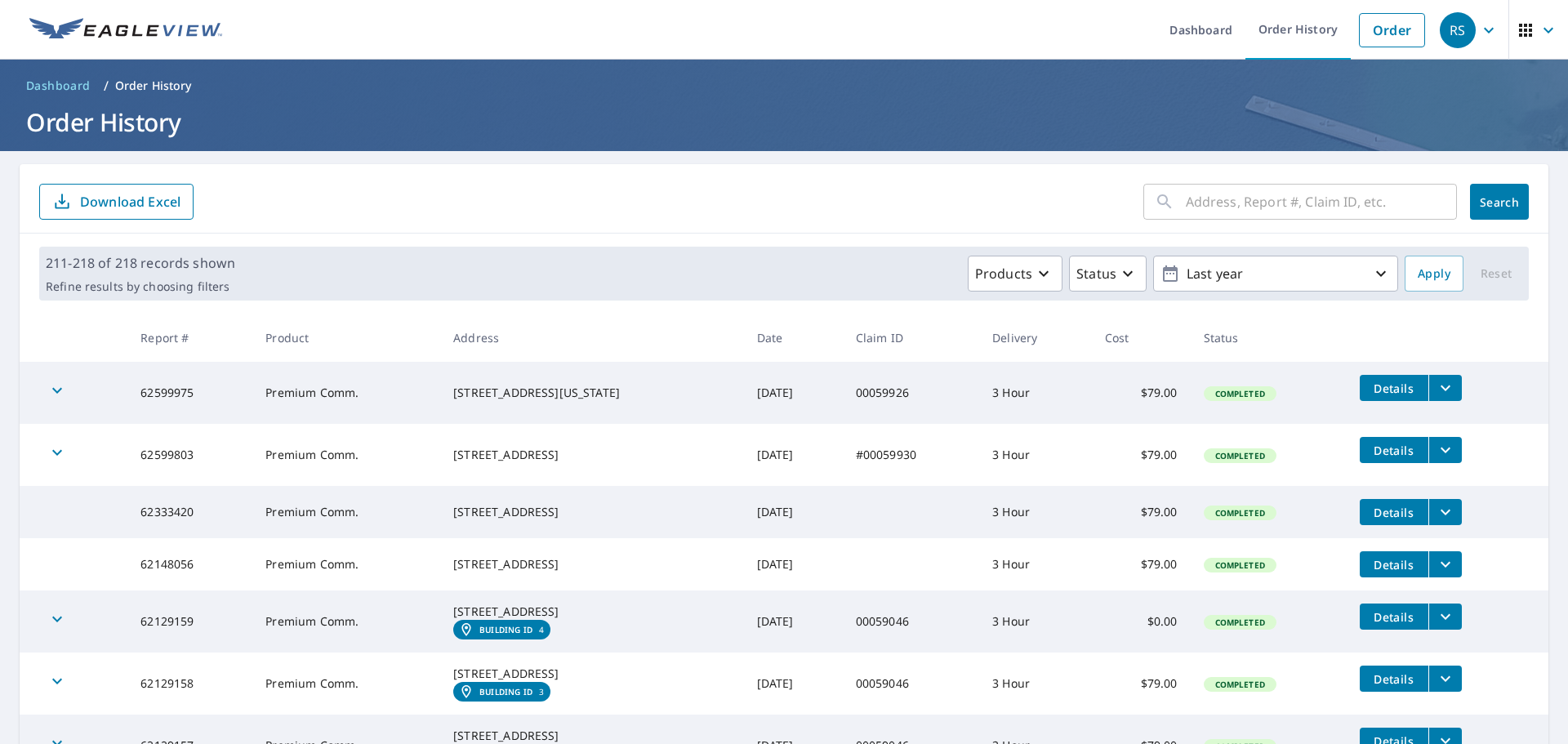
click at [1194, 199] on input "text" at bounding box center [1321, 201] width 271 height 45
type input "8612 elburg"
click at [1501, 206] on span "Search" at bounding box center [1499, 202] width 33 height 15
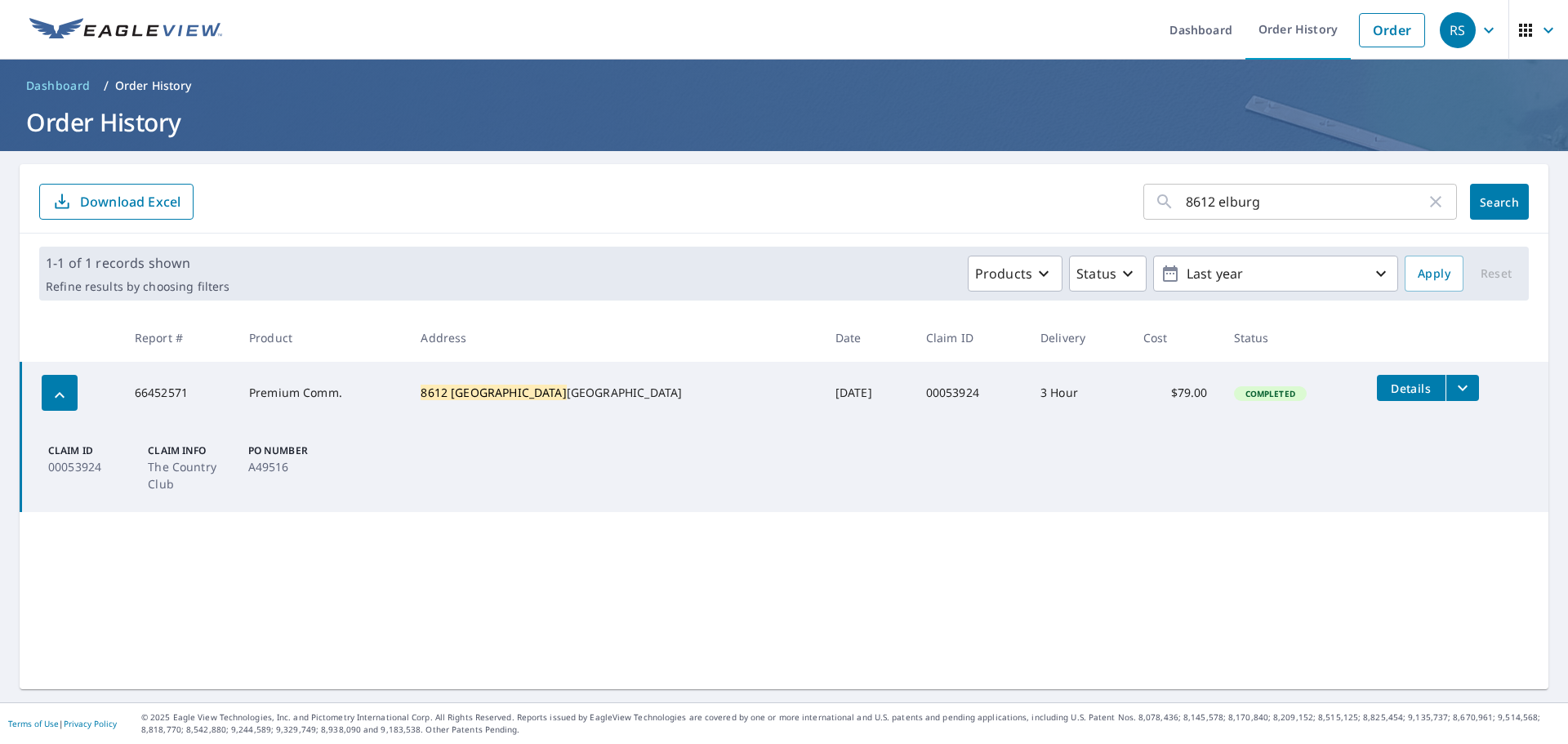
click at [1248, 201] on input "8612 elburg" at bounding box center [1306, 201] width 240 height 45
click at [1233, 205] on input "8540 Cewentury" at bounding box center [1306, 201] width 240 height 45
click at [1246, 199] on input "8540 Cenentury" at bounding box center [1306, 201] width 240 height 45
click at [1265, 206] on input "8540 Century" at bounding box center [1306, 201] width 240 height 45
type input "[STREET_ADDRESS]"
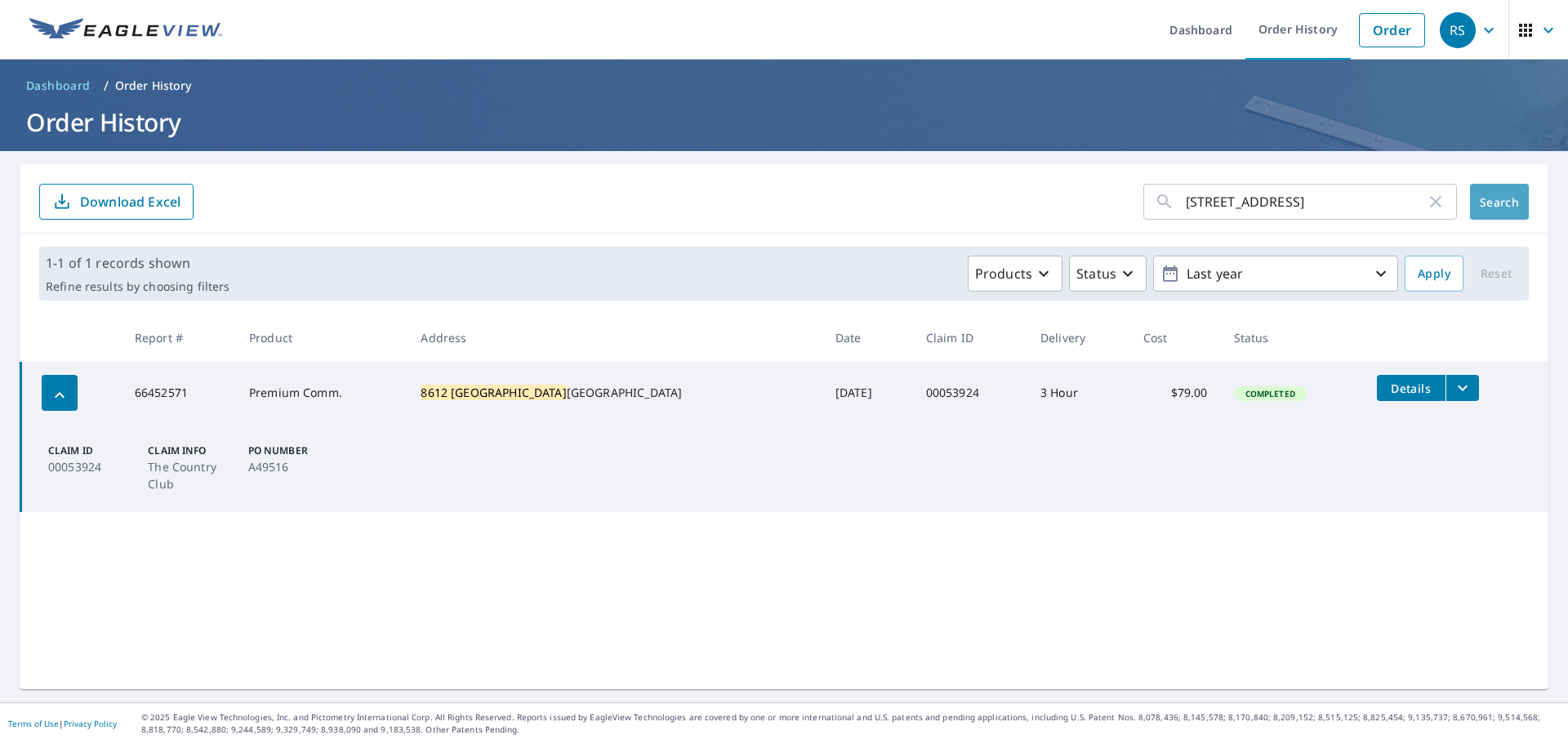
click at [1483, 204] on span "Search" at bounding box center [1499, 202] width 33 height 15
